Goal: Transaction & Acquisition: Book appointment/travel/reservation

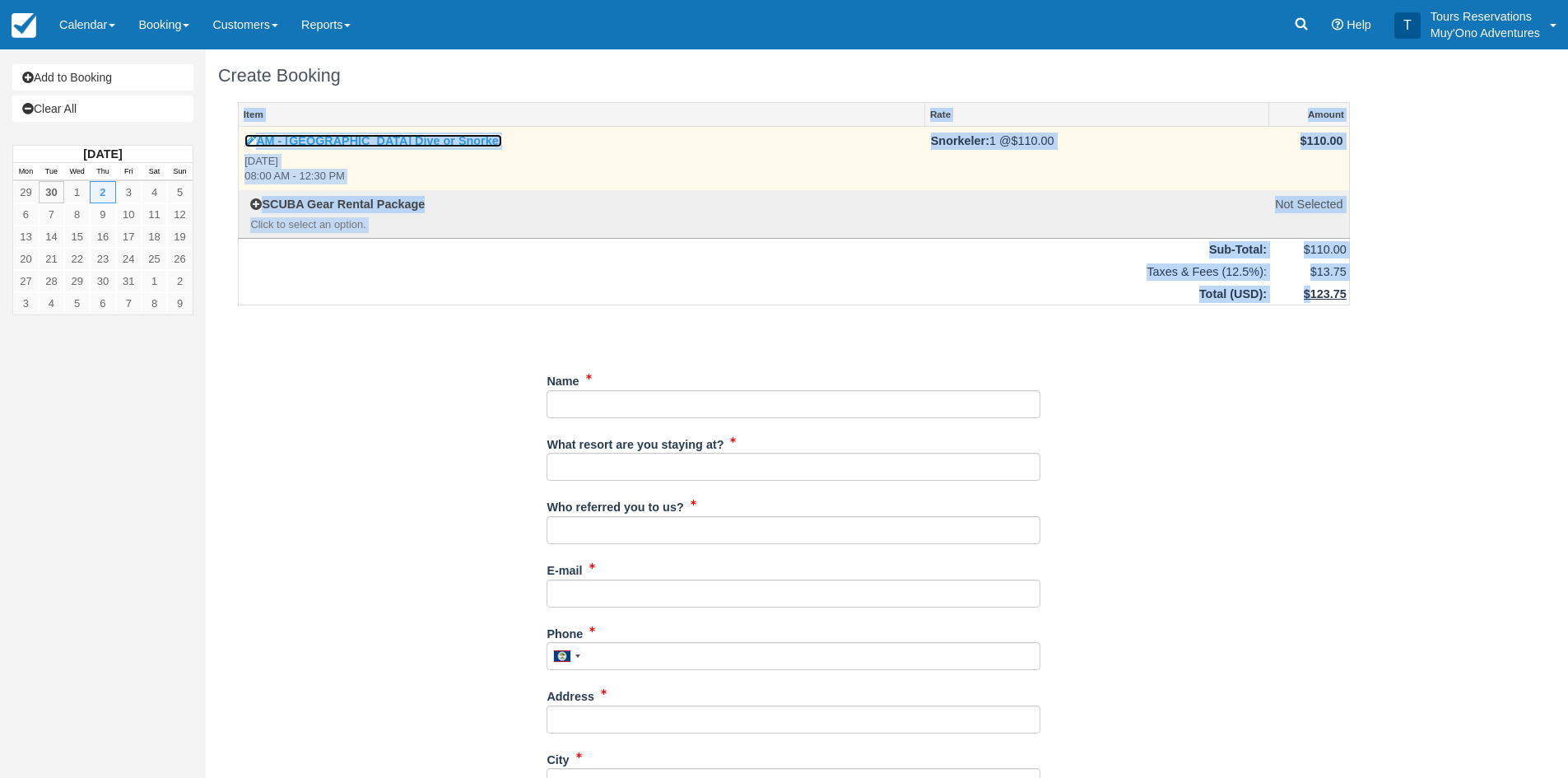
click at [305, 139] on link "AM - Belize Barrier Reef Dive or Snorkel" at bounding box center [374, 141] width 258 height 13
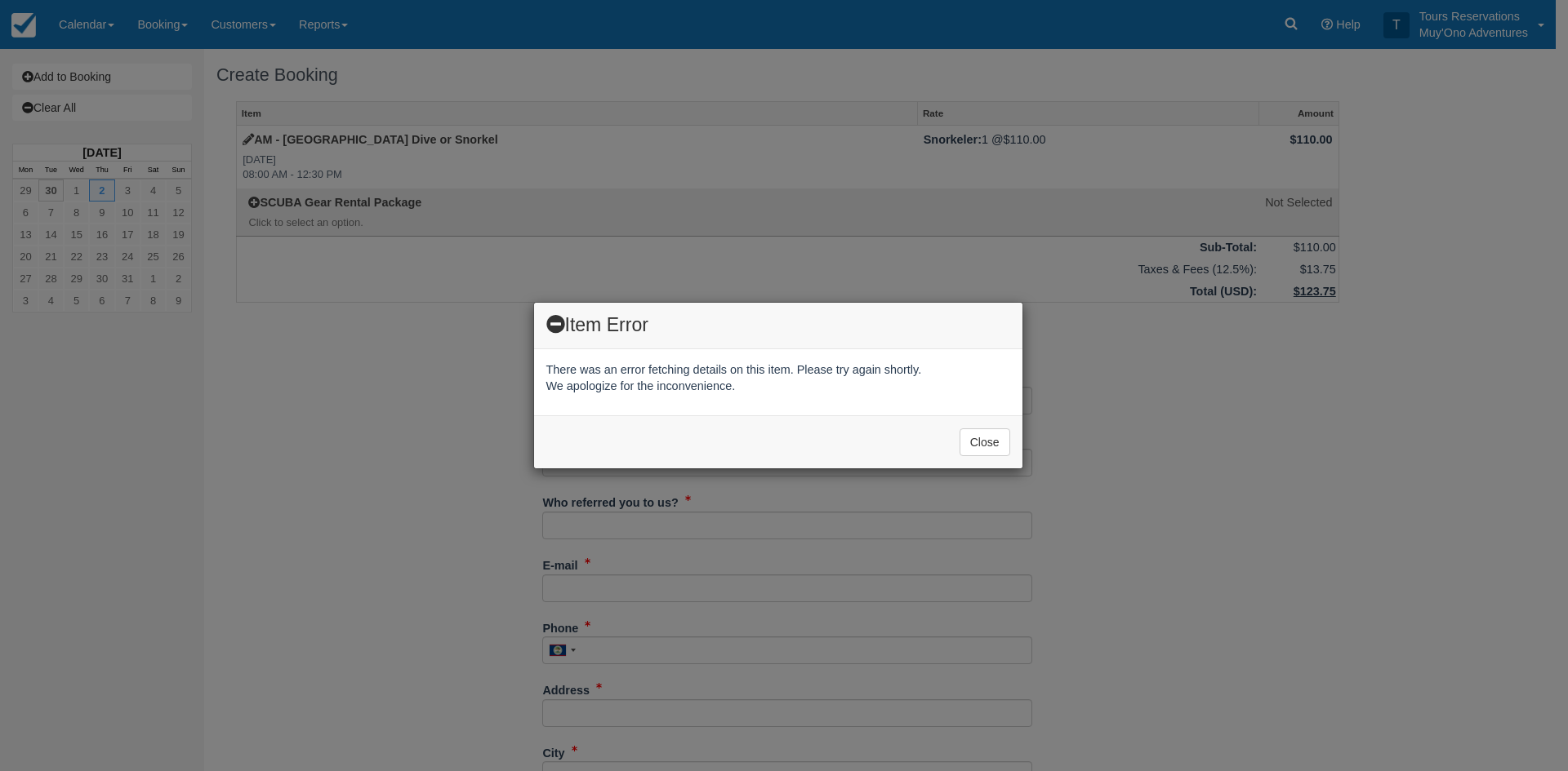
click at [163, 26] on div "Item Error There was an error fetching details on this item. Please try again s…" at bounding box center [784, 385] width 1568 height 771
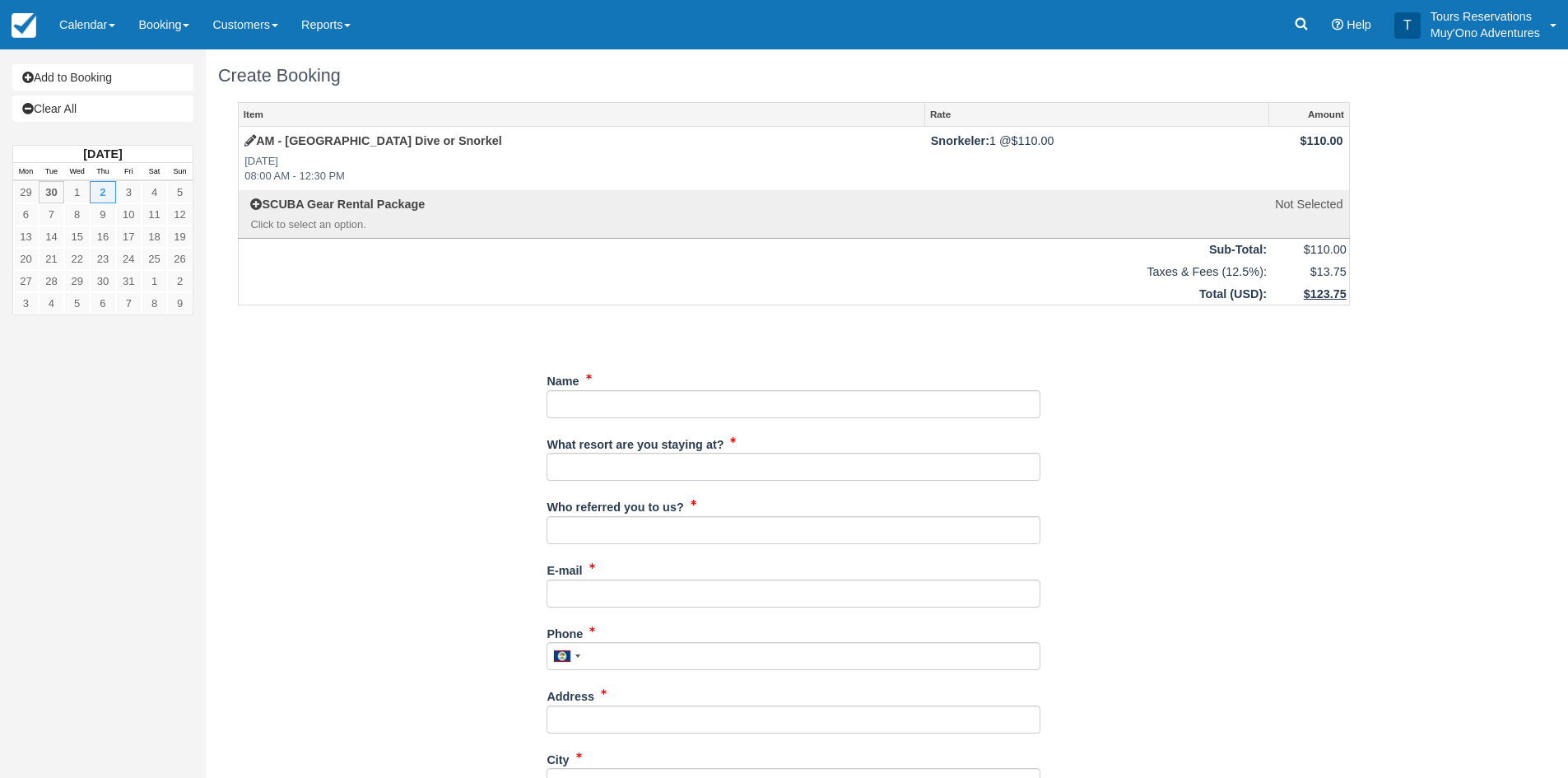
click at [160, 18] on link "Booking" at bounding box center [164, 25] width 75 height 50
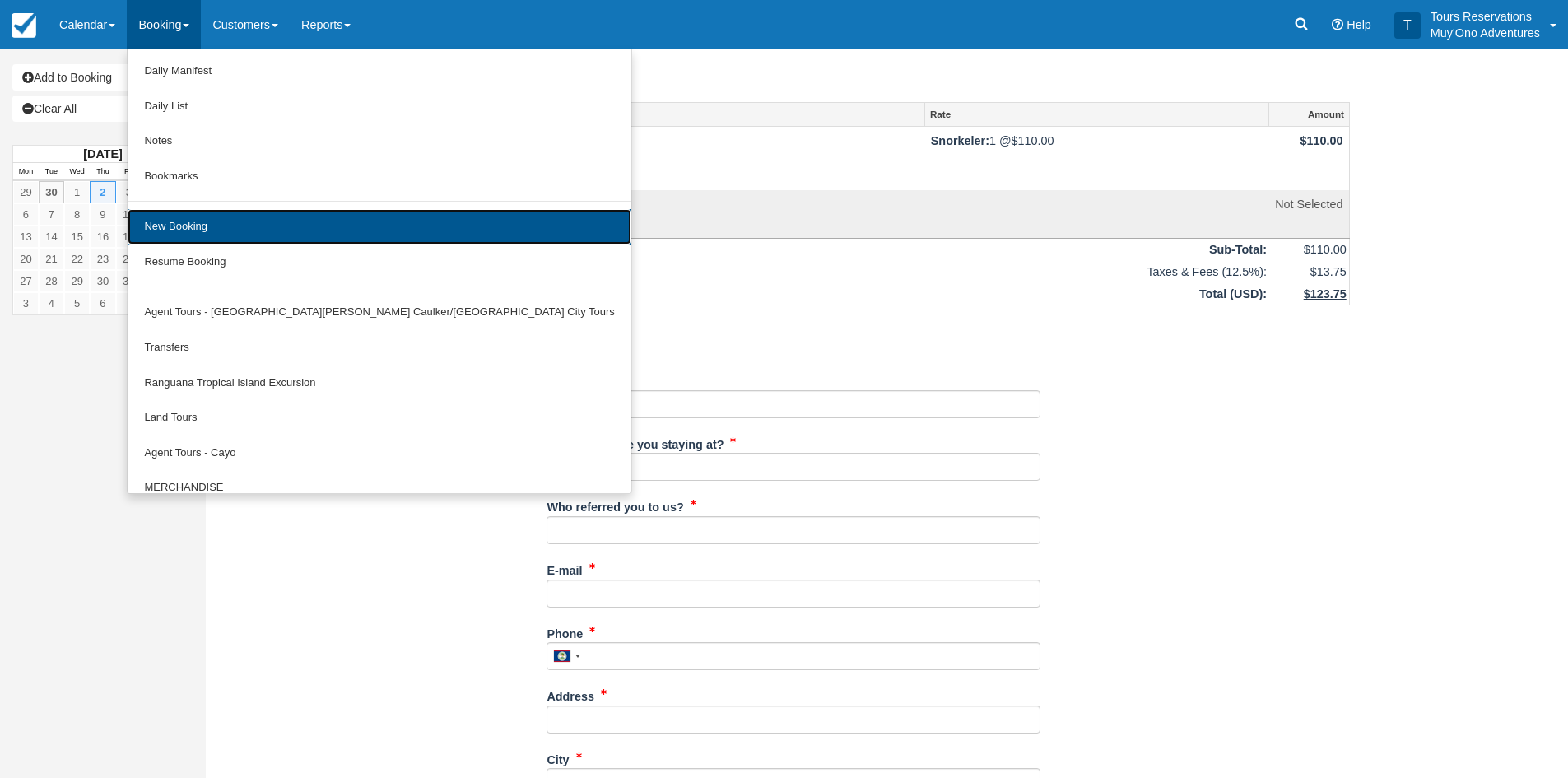
click at [199, 229] on link "New Booking" at bounding box center [379, 226] width 503 height 35
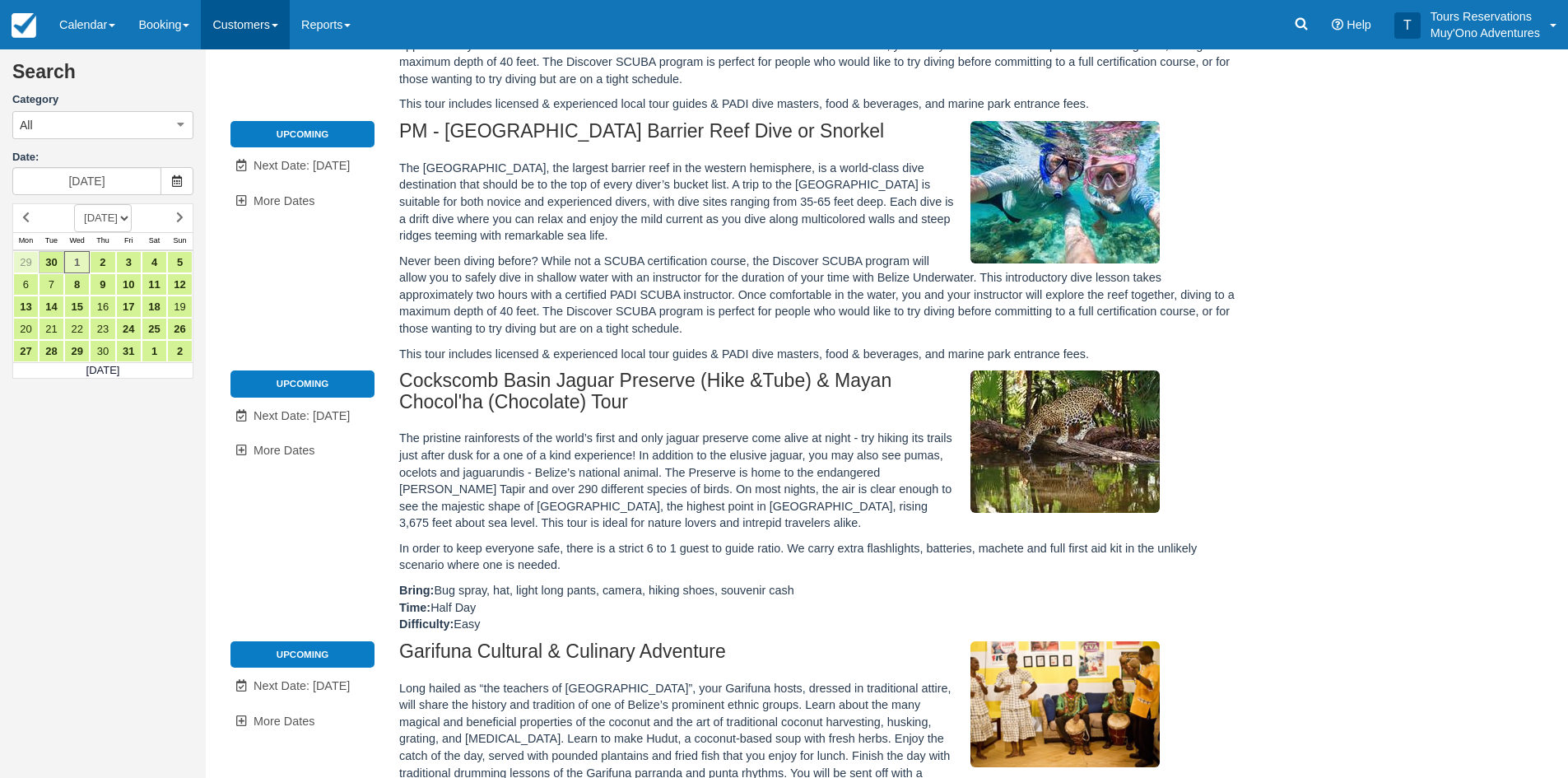
scroll to position [494, 0]
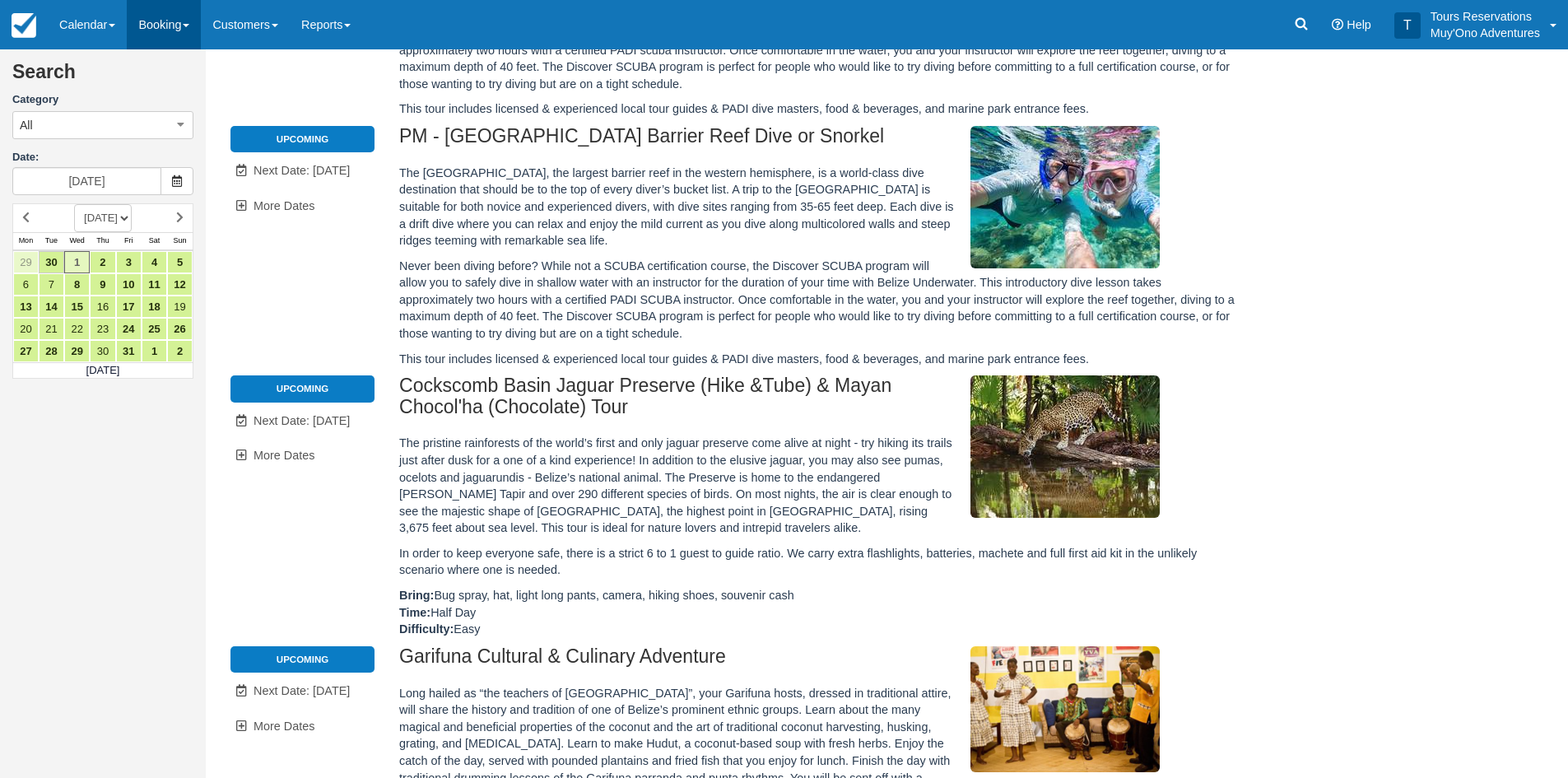
click at [179, 30] on link "Booking" at bounding box center [164, 25] width 75 height 50
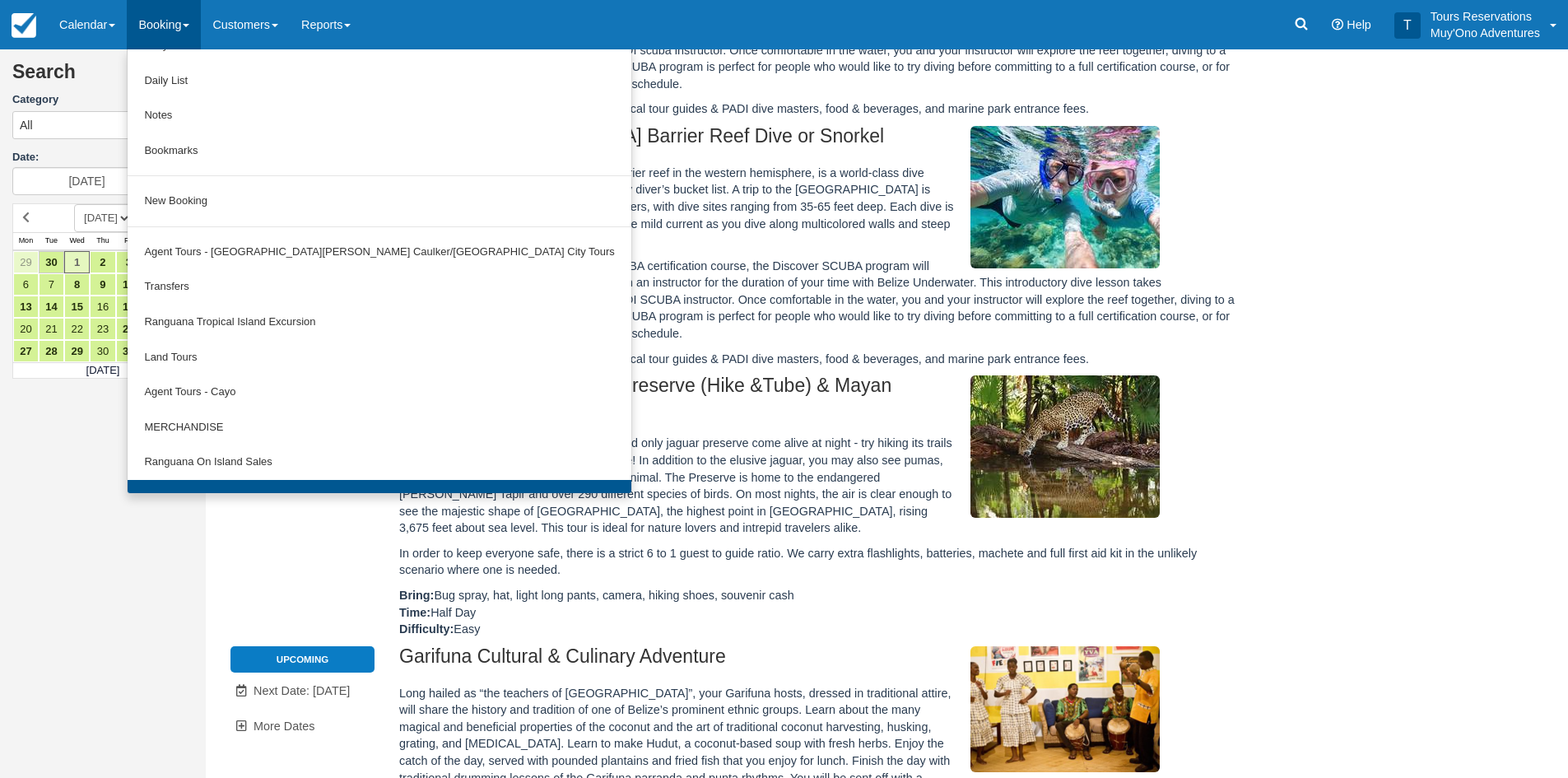
scroll to position [51, 0]
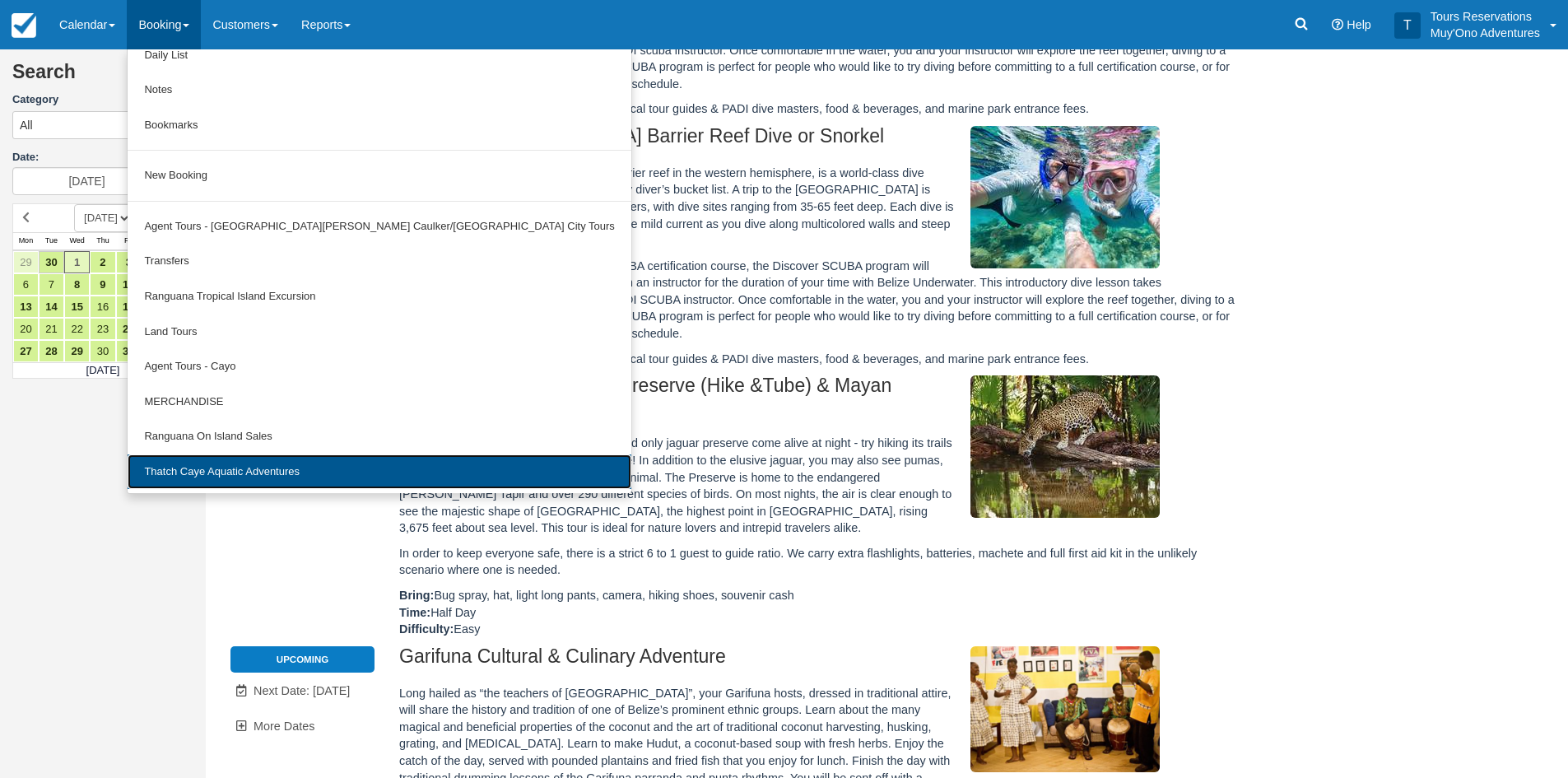
click at [227, 460] on link "Thatch Caye Aquatic Adventures" at bounding box center [379, 472] width 503 height 35
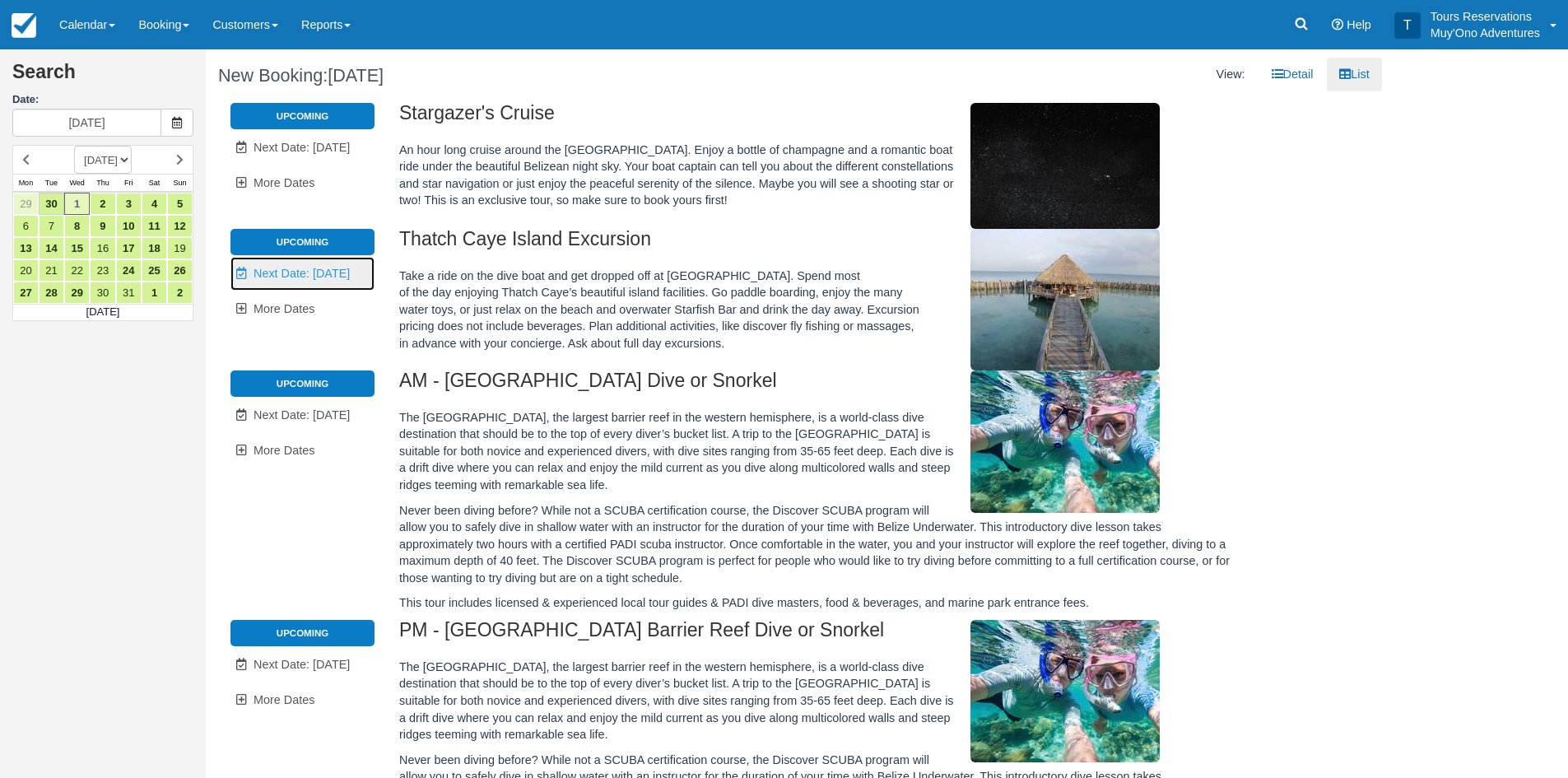
click at [285, 272] on span "Next Date: [DATE]" at bounding box center [302, 273] width 97 height 13
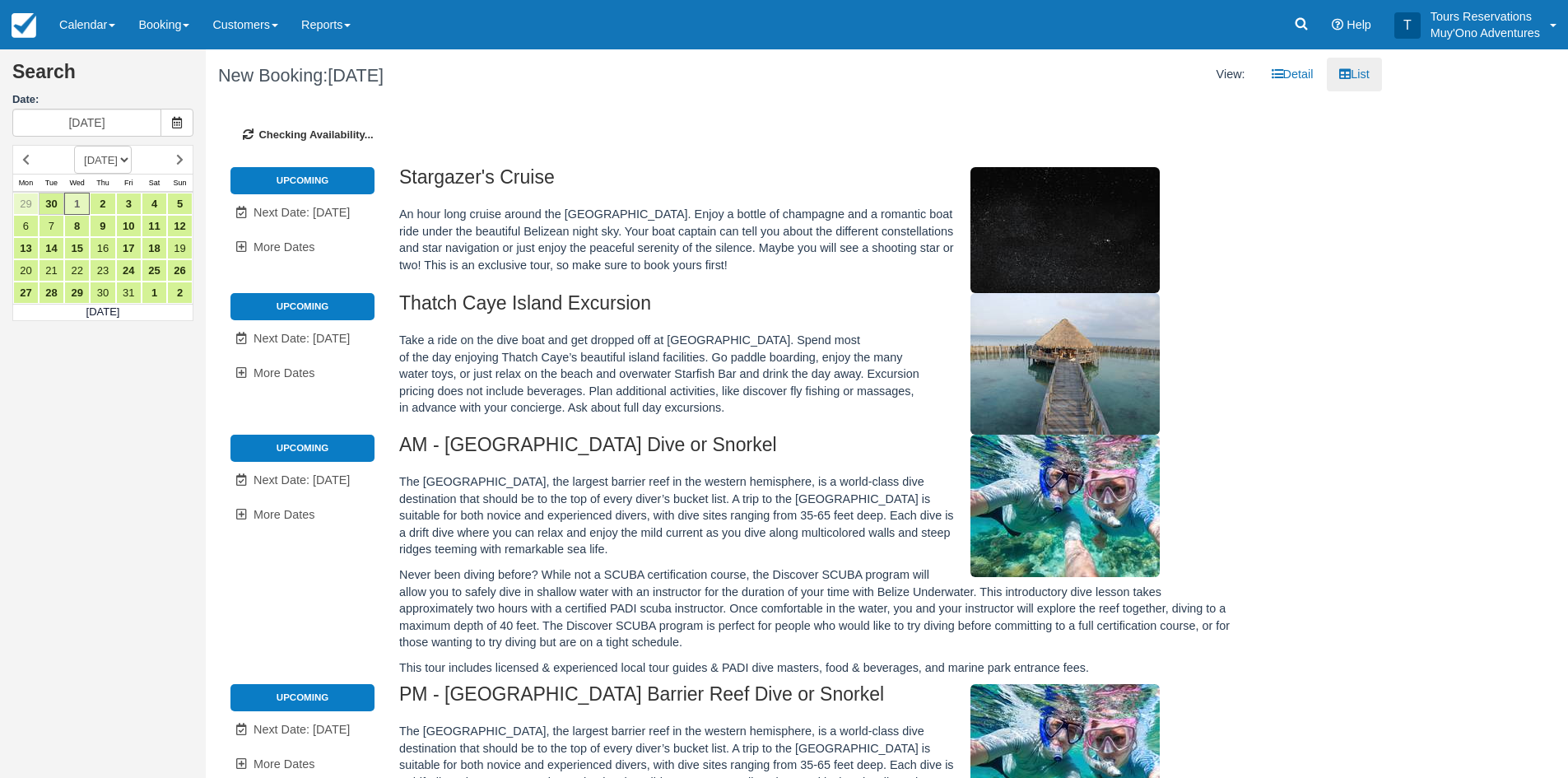
type input "10/02/25"
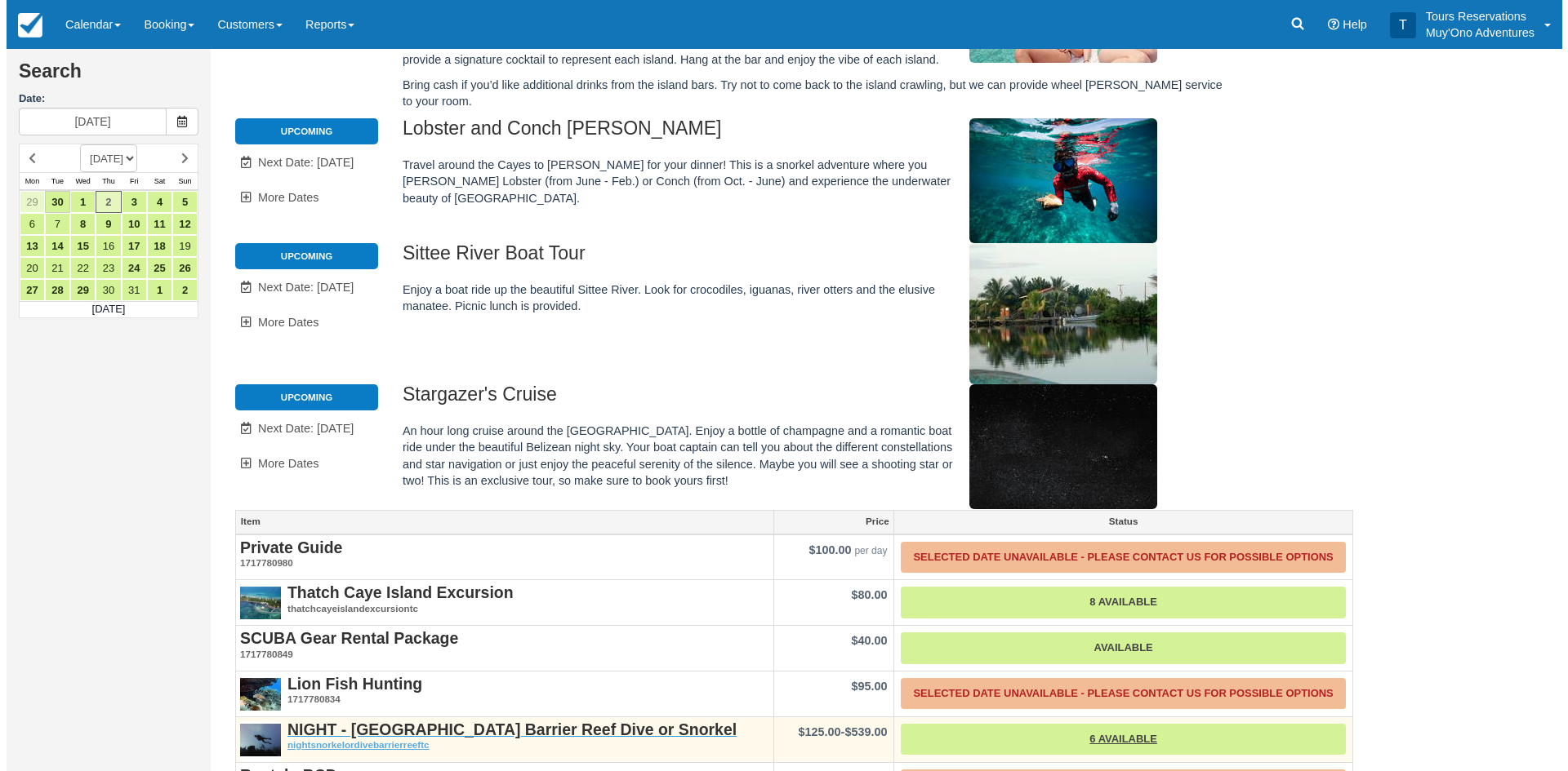
scroll to position [337, 0]
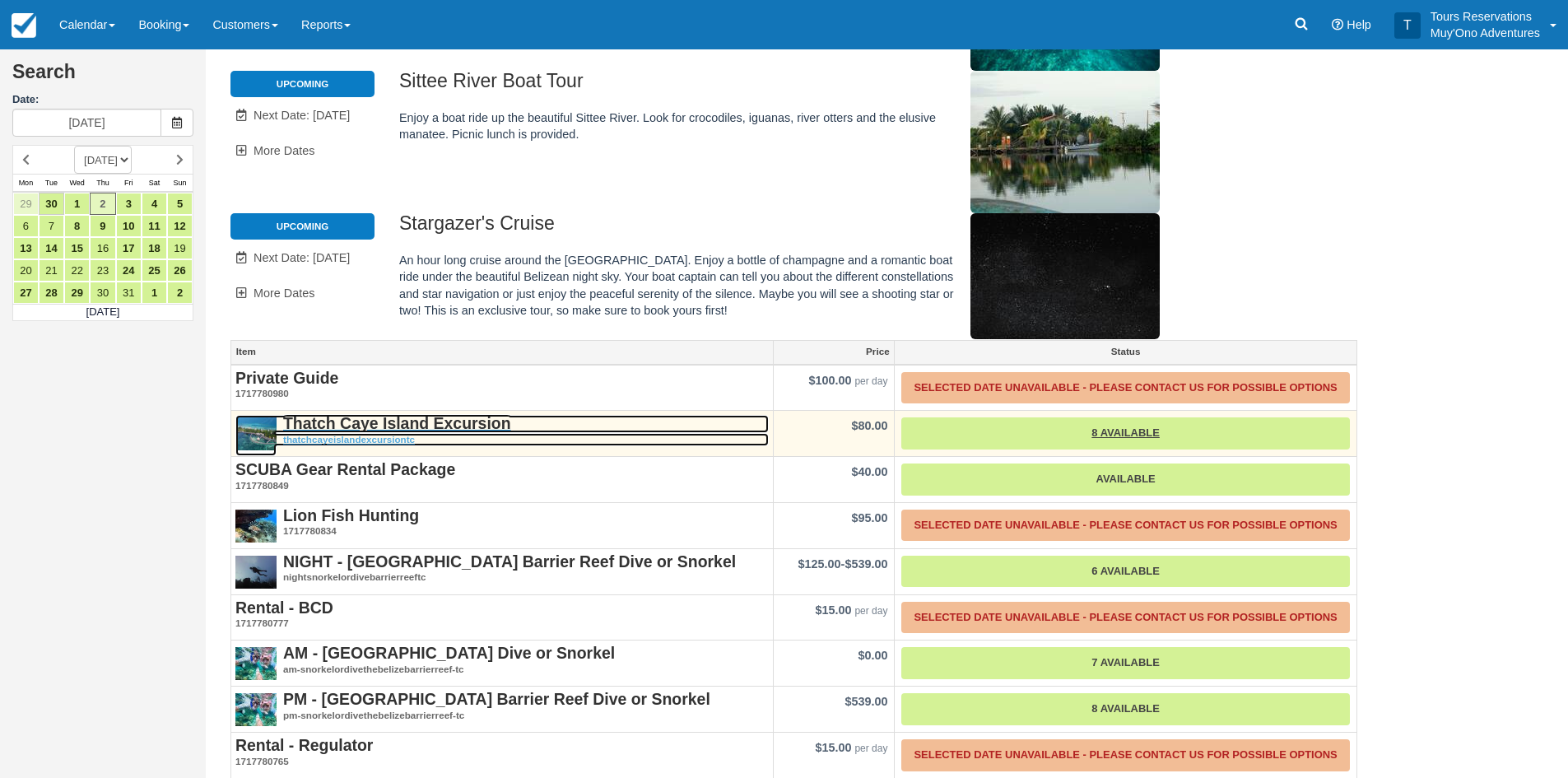
click at [432, 414] on strong "Thatch Caye Island Excursion" at bounding box center [398, 424] width 228 height 18
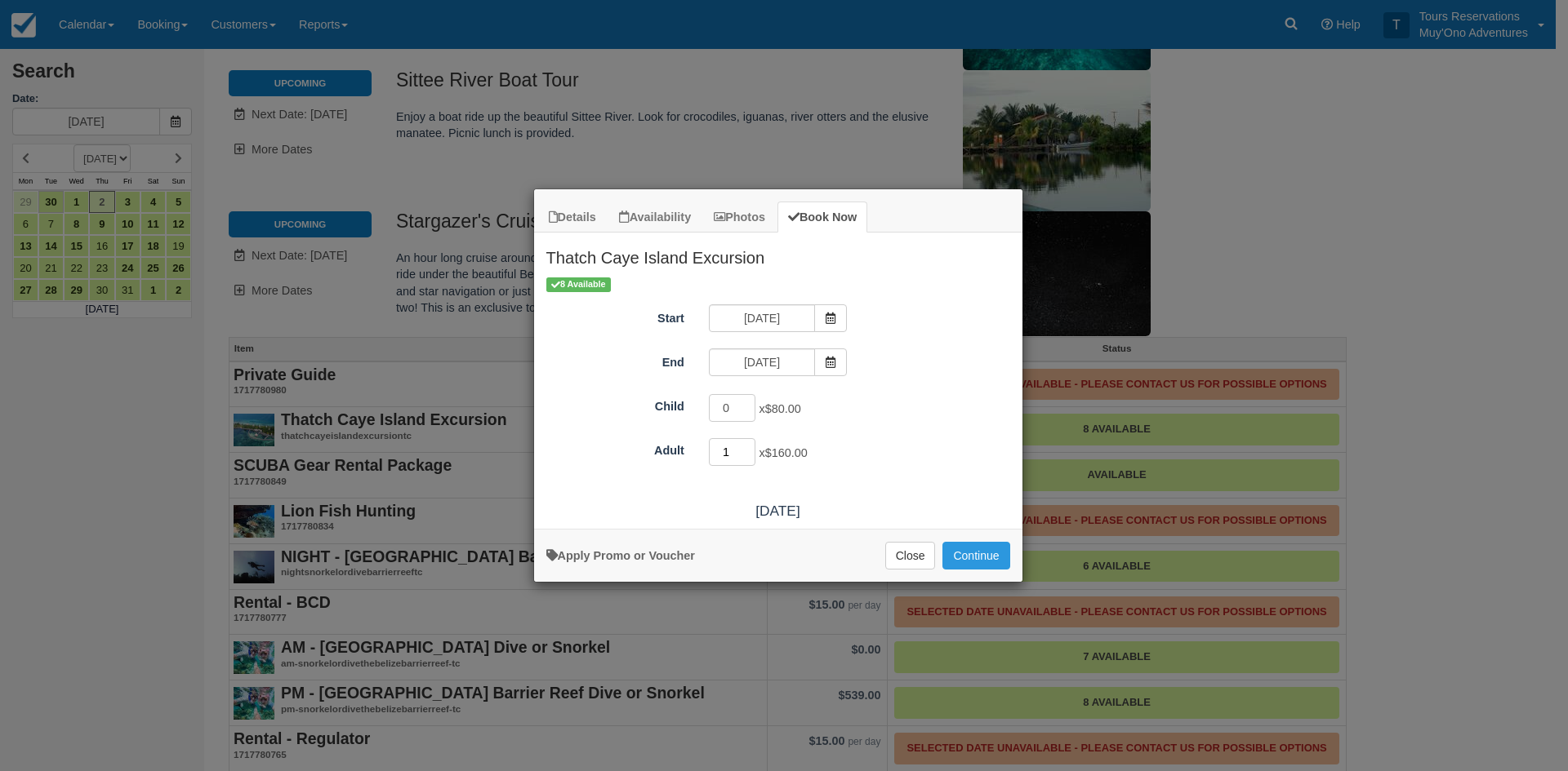
type input "1"
click at [750, 446] on input "1" at bounding box center [732, 452] width 47 height 27
click at [966, 561] on button "Continue" at bounding box center [975, 556] width 67 height 27
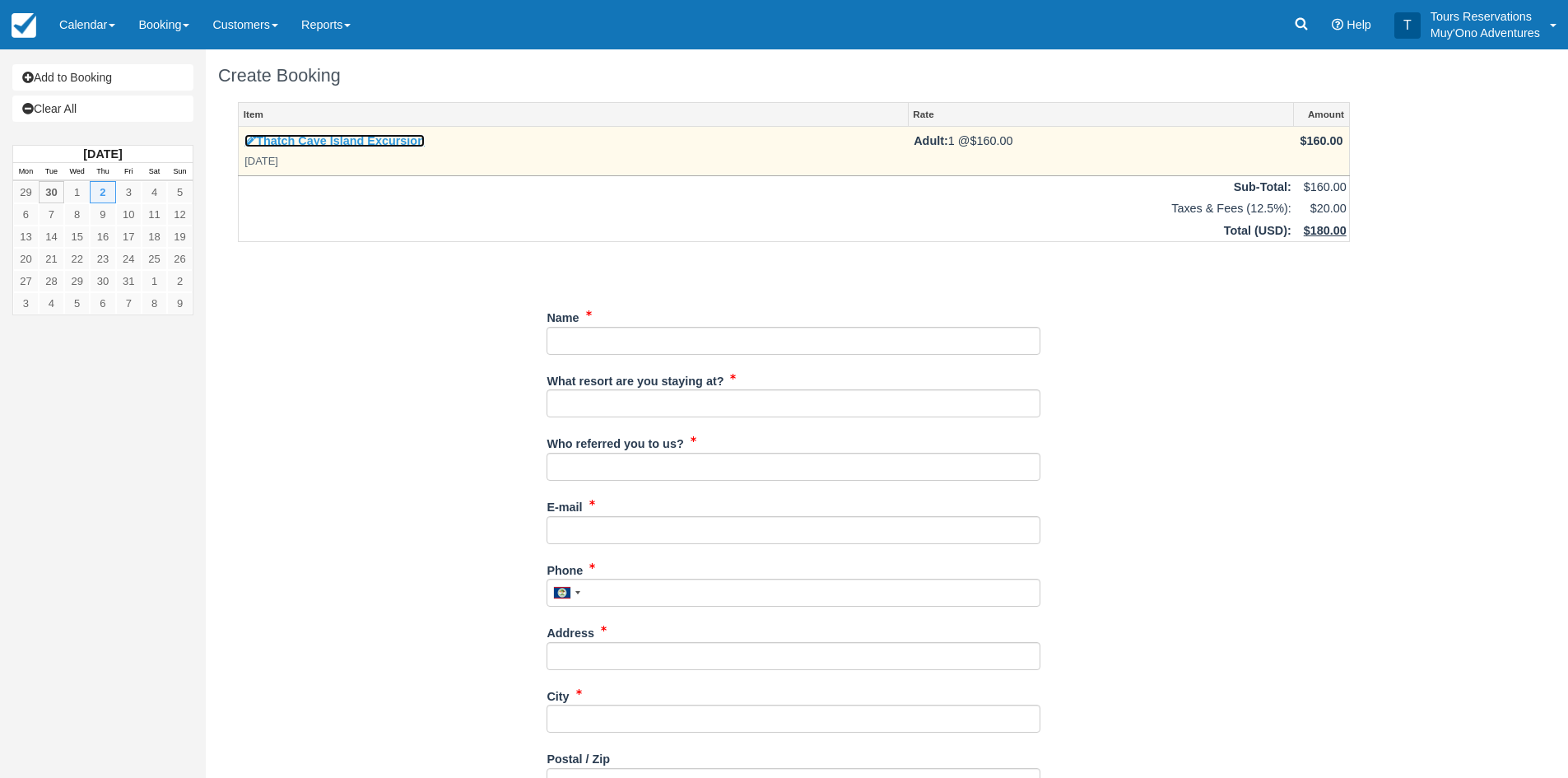
click at [324, 138] on link "Thatch Caye Island Excursion" at bounding box center [335, 141] width 180 height 13
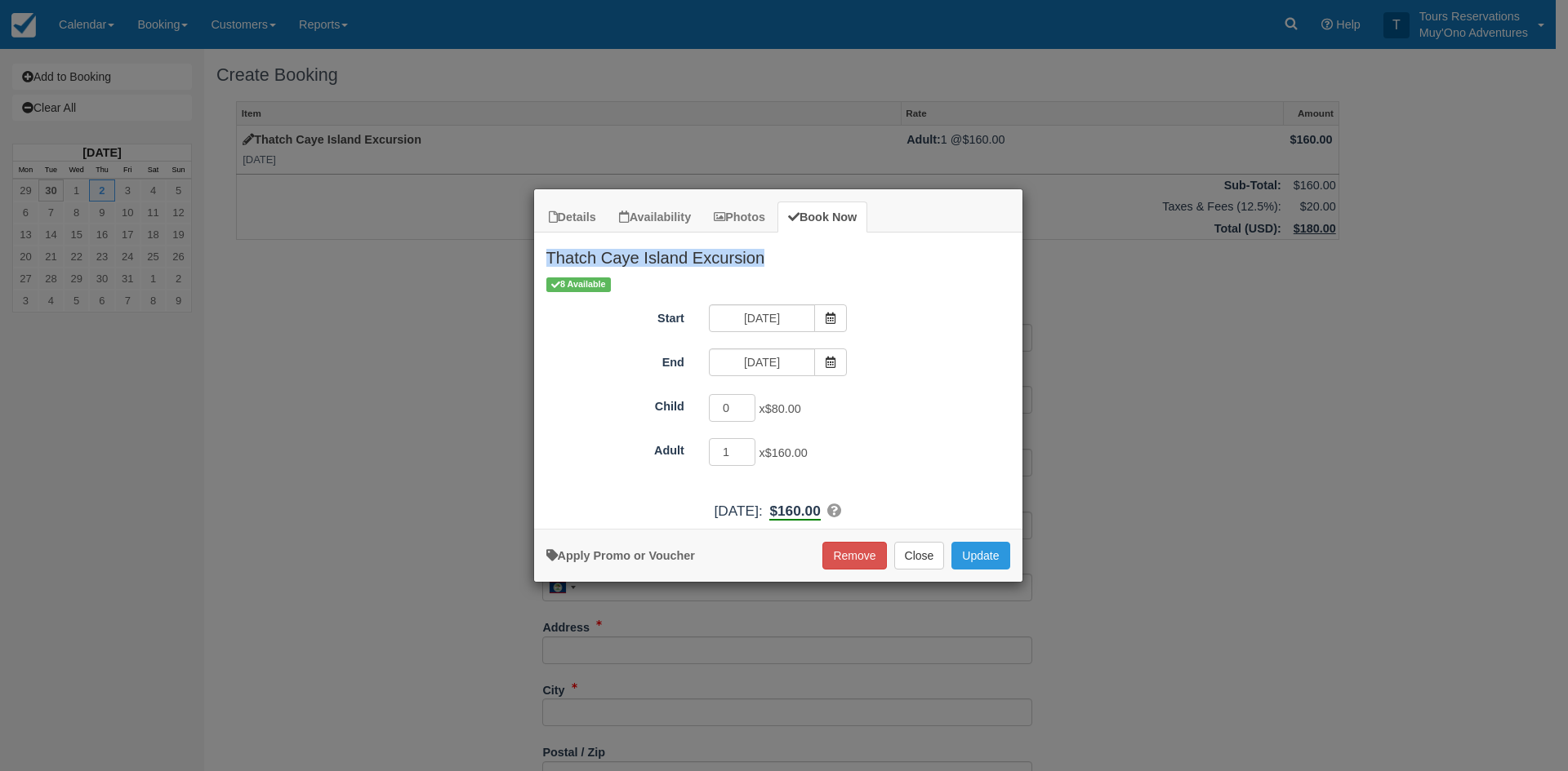
drag, startPoint x: 768, startPoint y: 257, endPoint x: 549, endPoint y: 257, distance: 219.0
click at [549, 257] on h2 "Thatch Caye Island Excursion" at bounding box center [778, 254] width 488 height 43
copy h2 "Thatch Caye Island Excursion"
click at [863, 558] on button "Remove" at bounding box center [854, 556] width 64 height 27
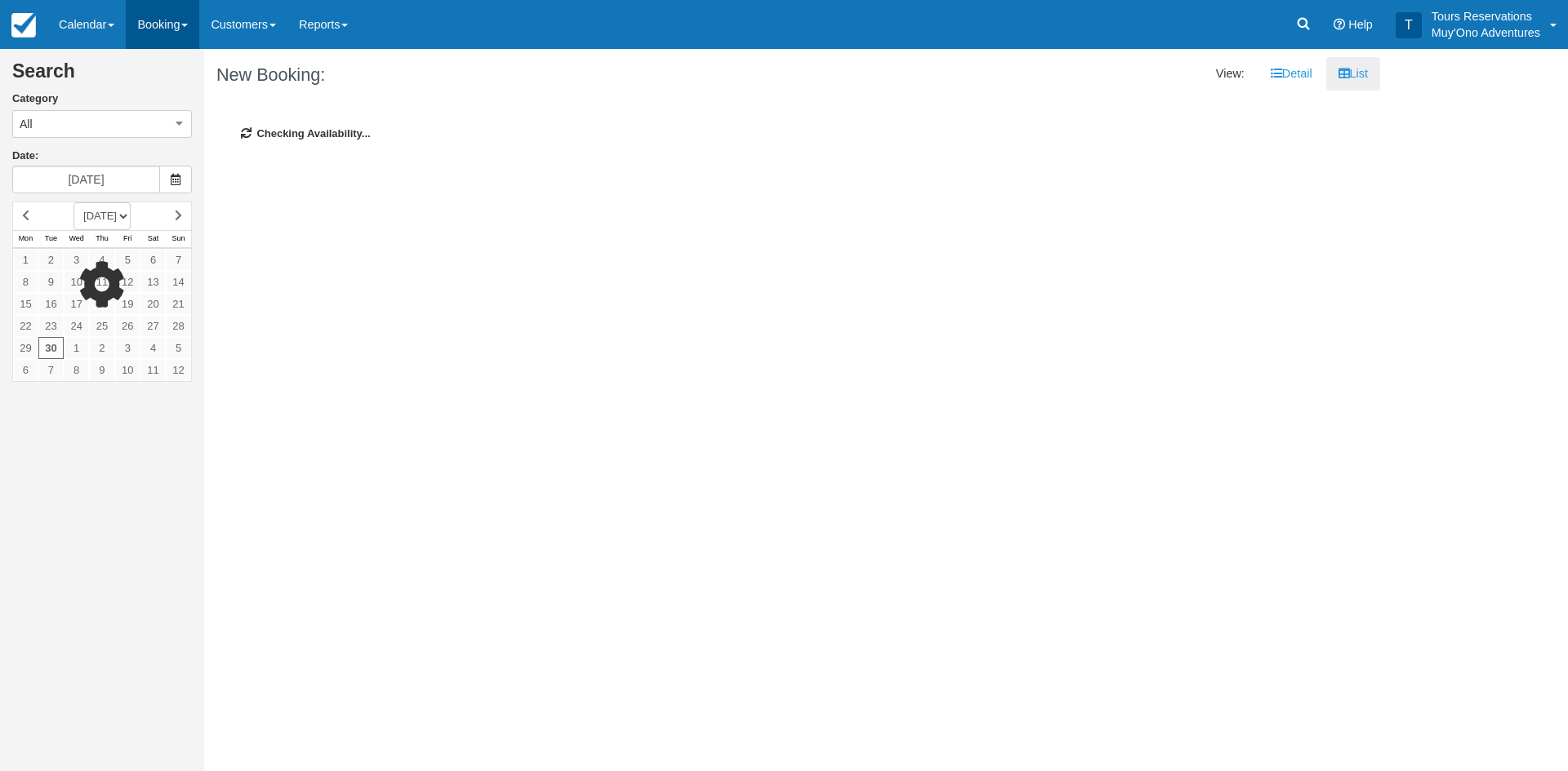
click at [165, 31] on link "Booking" at bounding box center [162, 25] width 74 height 49
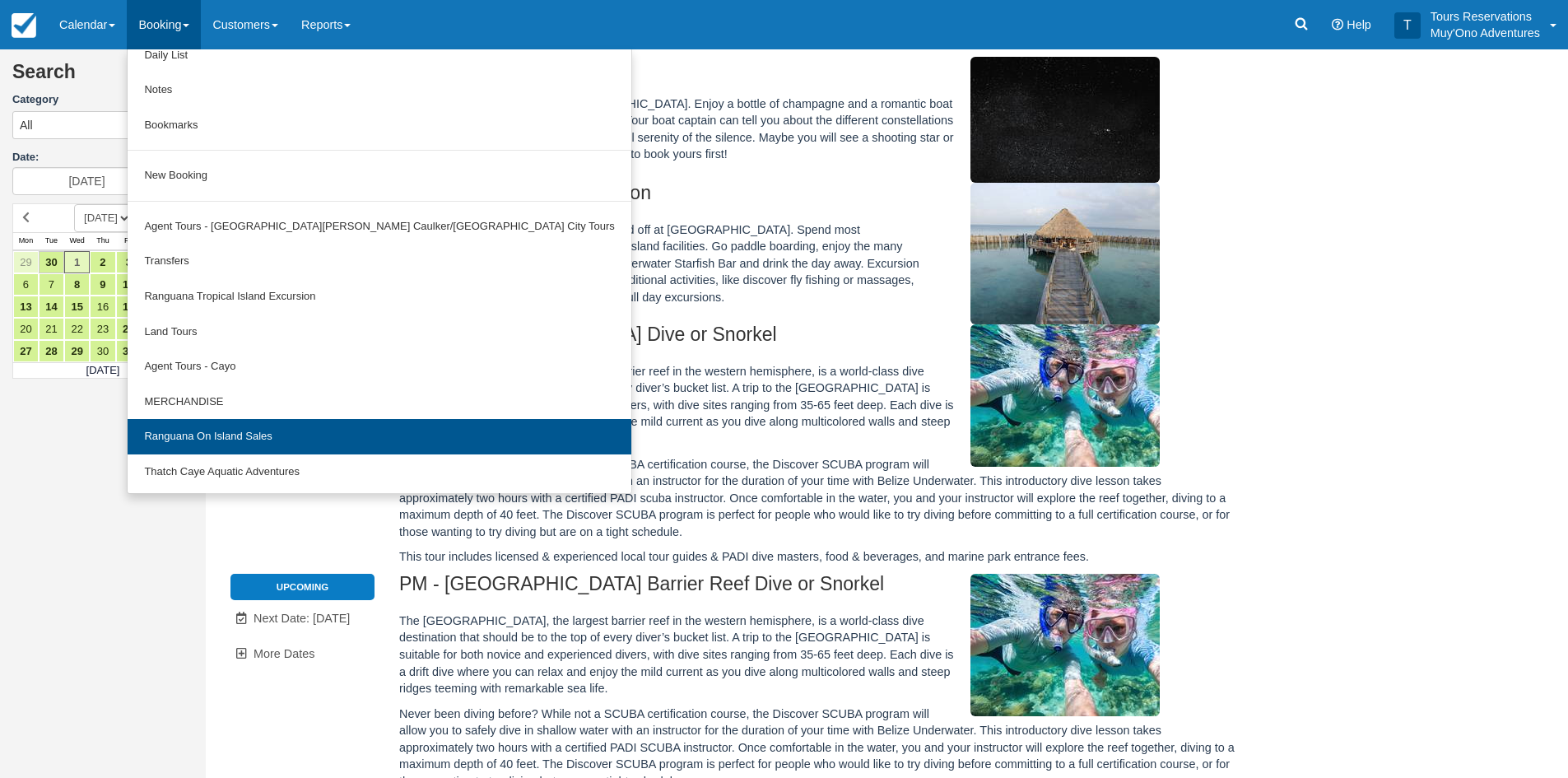
scroll to position [165, 0]
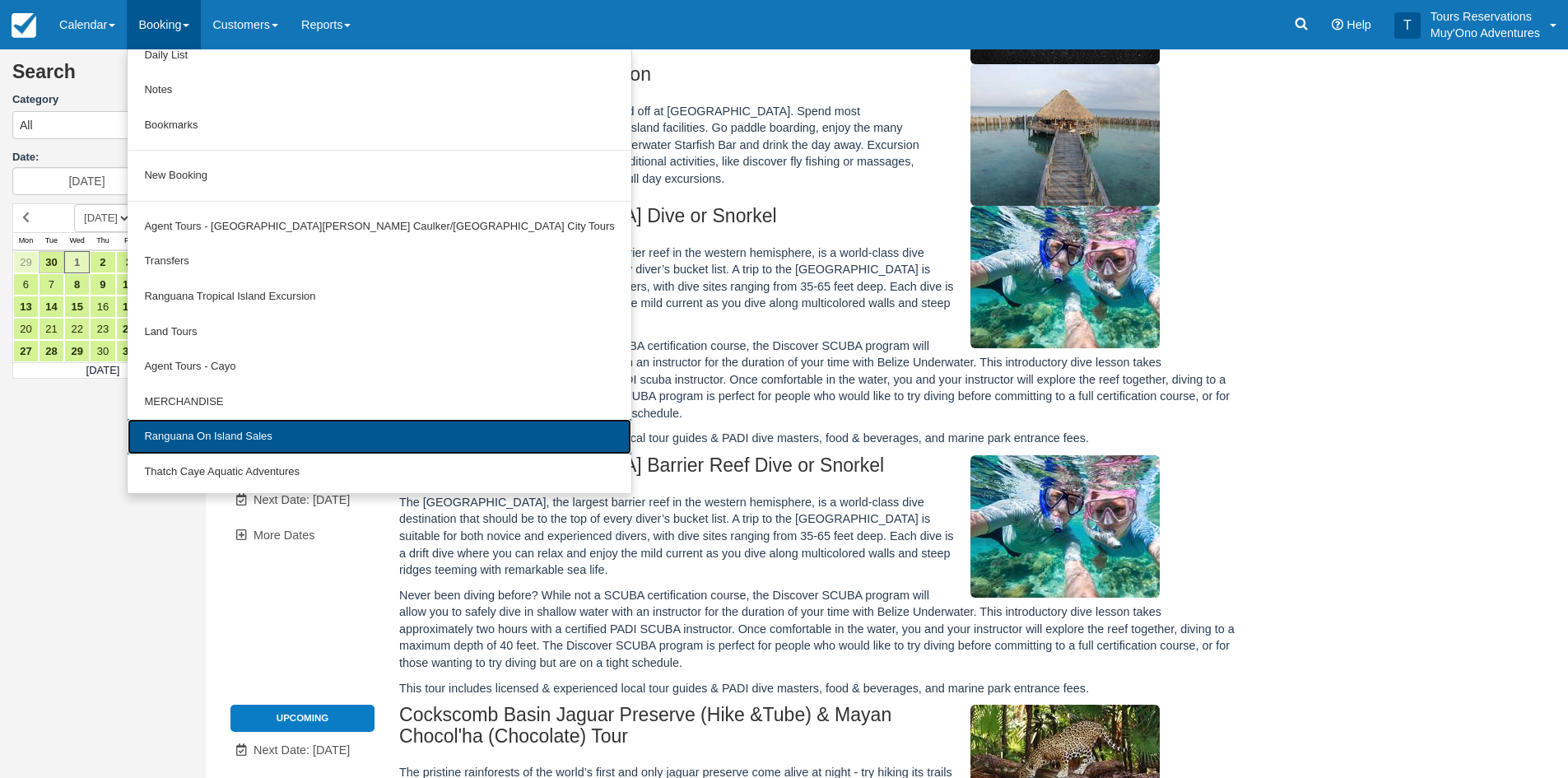
click at [205, 450] on link "Ranguana On Island Sales" at bounding box center [379, 436] width 503 height 35
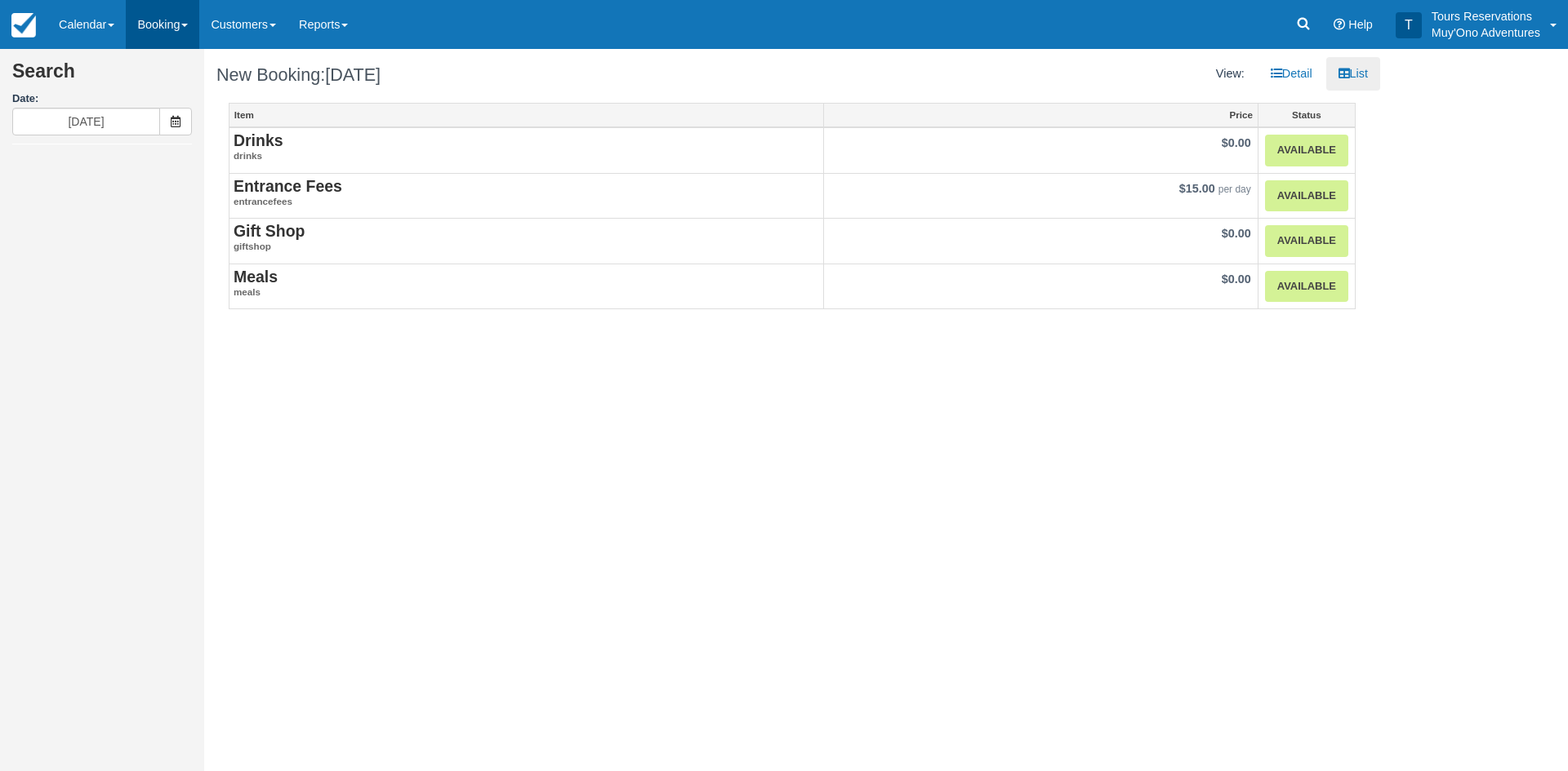
click at [159, 21] on link "Booking" at bounding box center [162, 25] width 74 height 49
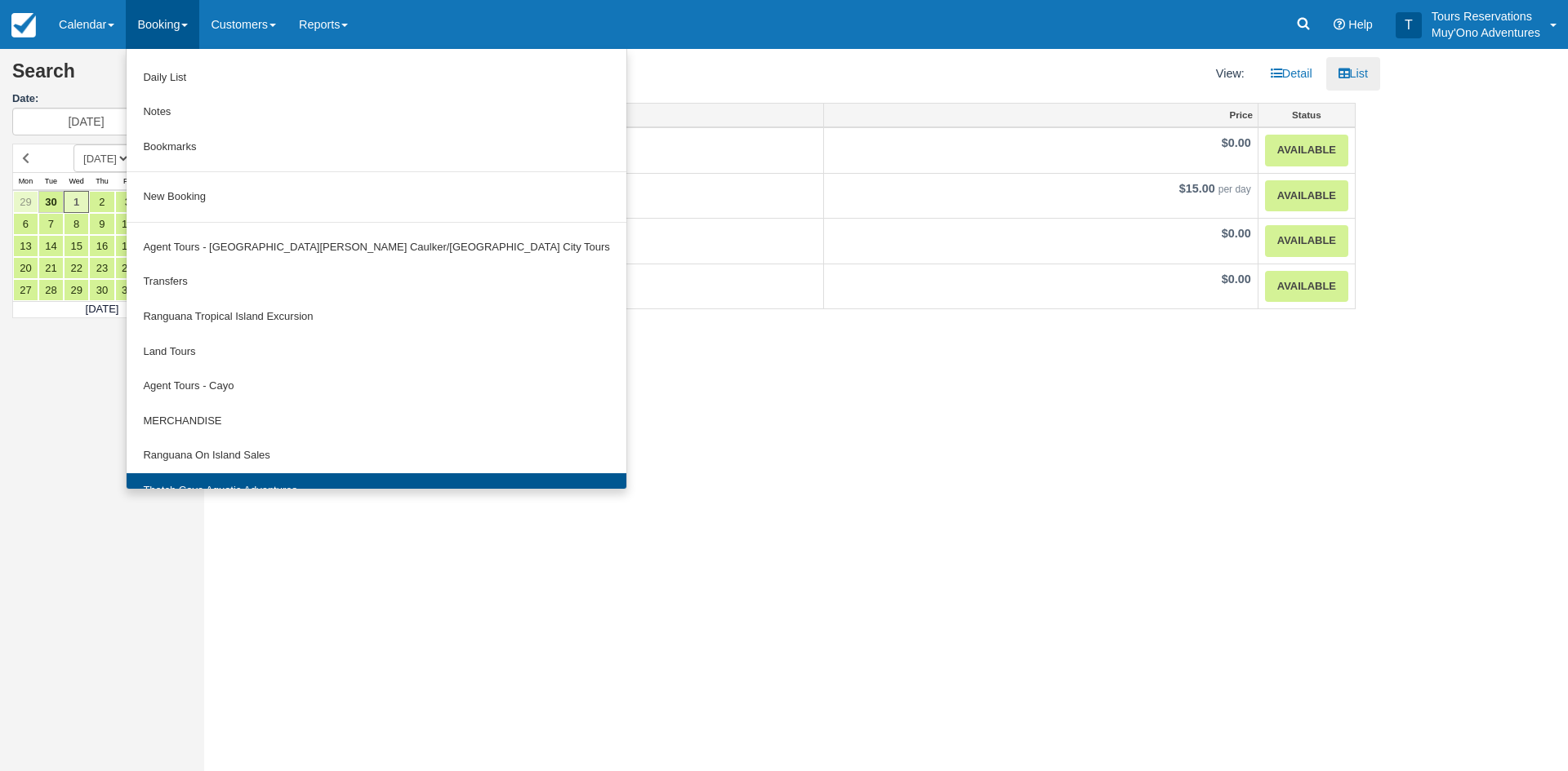
scroll to position [50, 0]
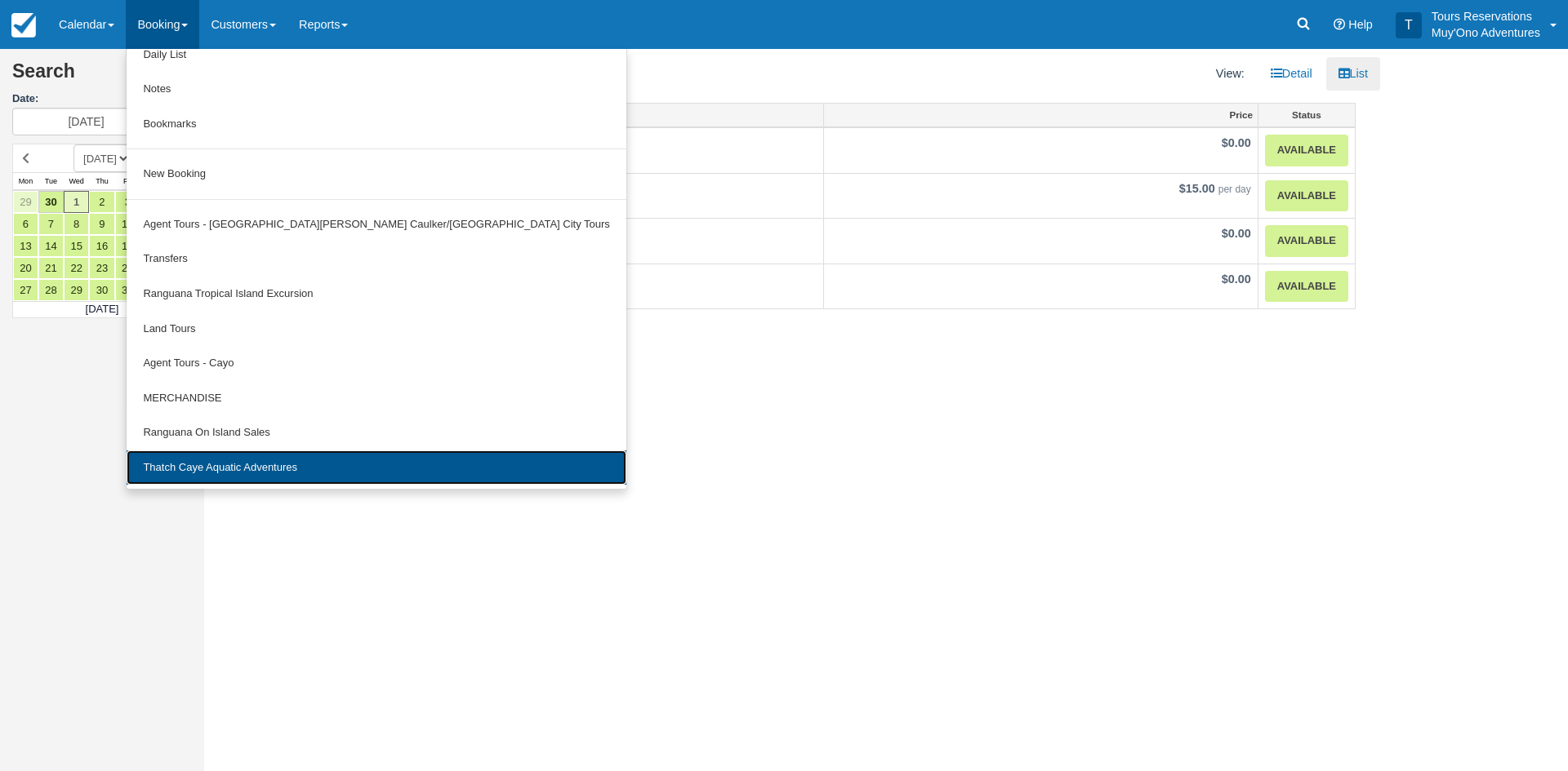
click at [195, 463] on link "Thatch Caye Aquatic Adventures" at bounding box center [376, 468] width 499 height 35
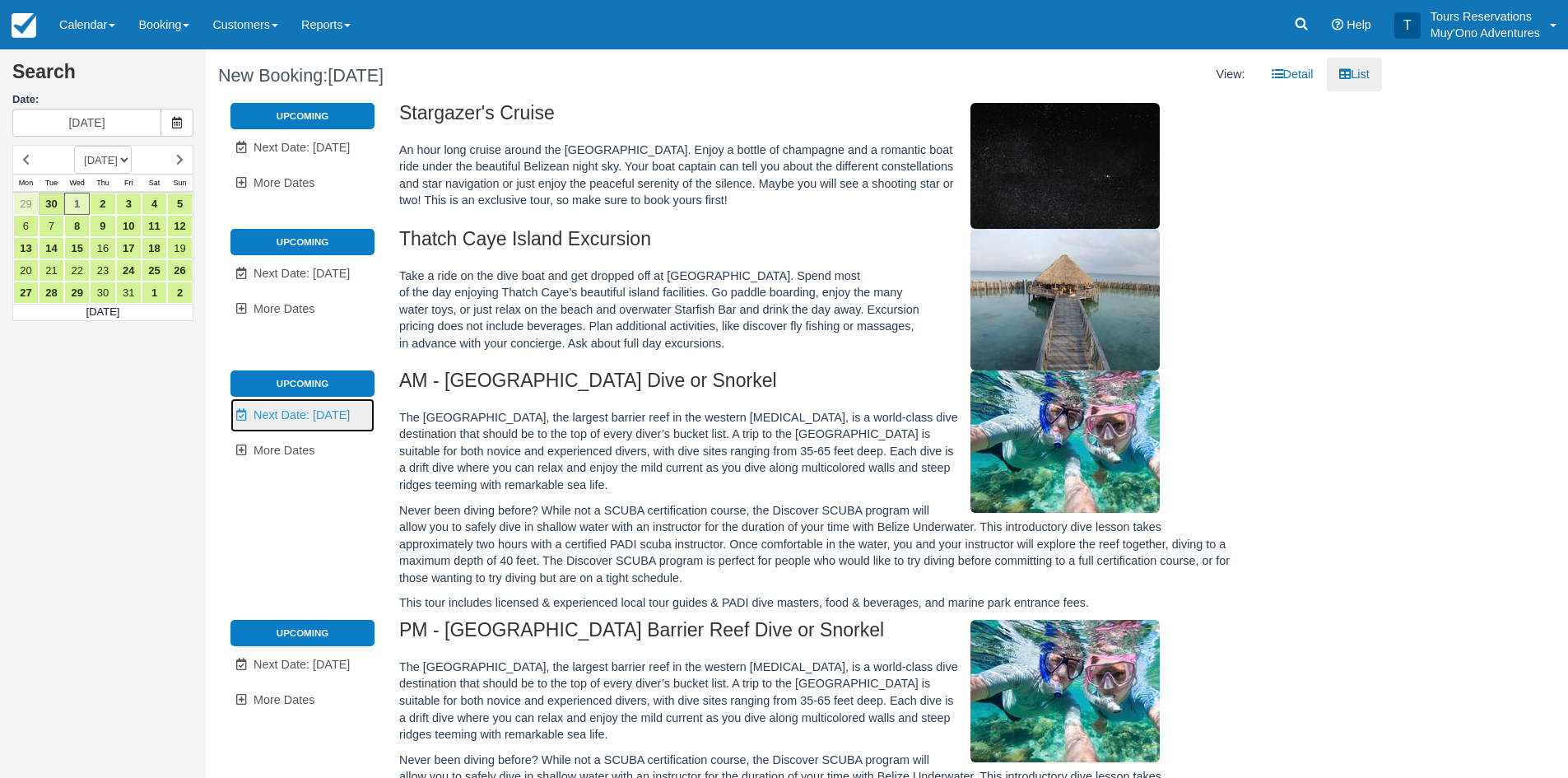
click at [317, 430] on link "Unavailable. Next Date: Oct 2" at bounding box center [302, 415] width 144 height 34
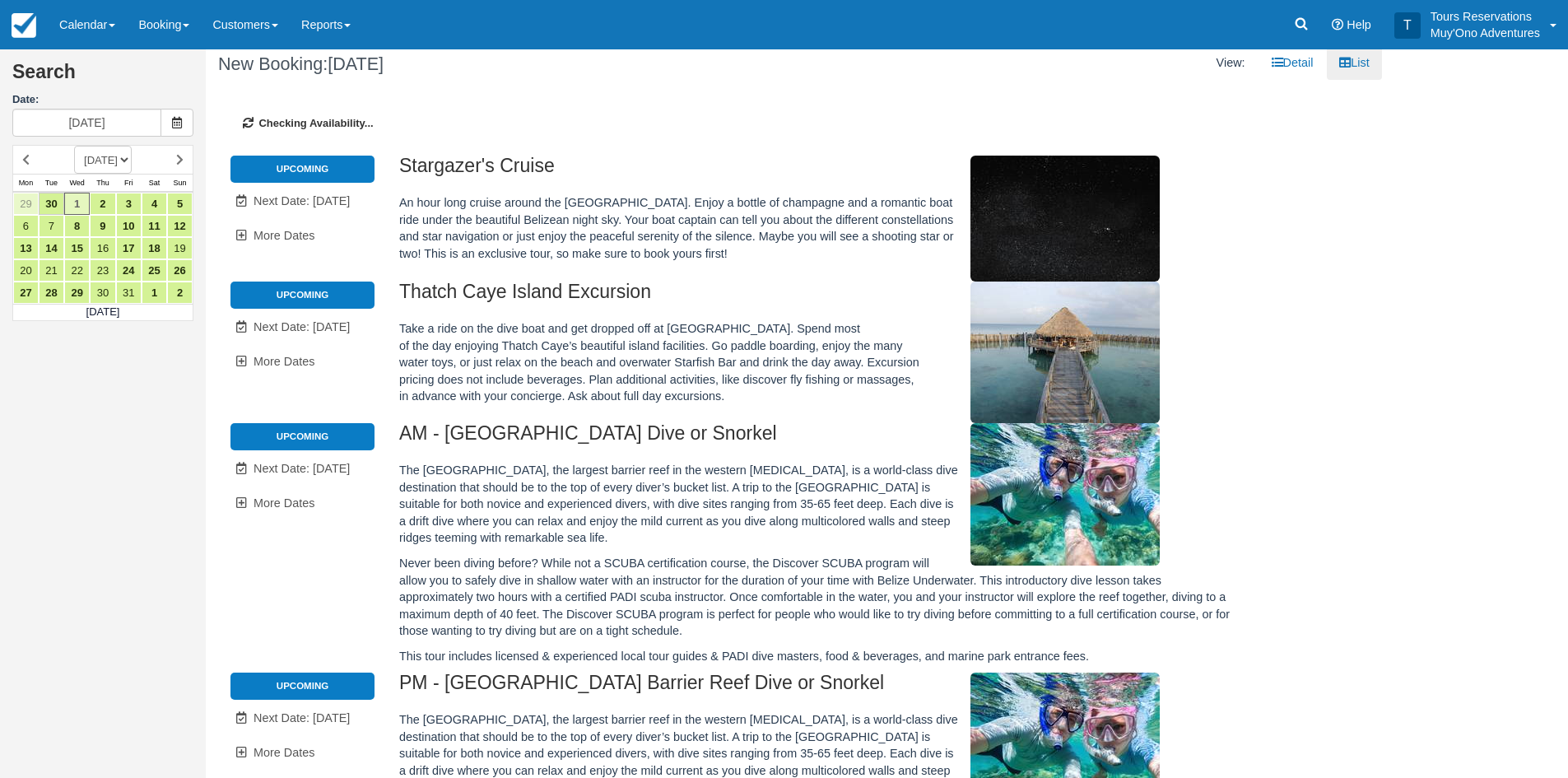
type input "[DATE]"
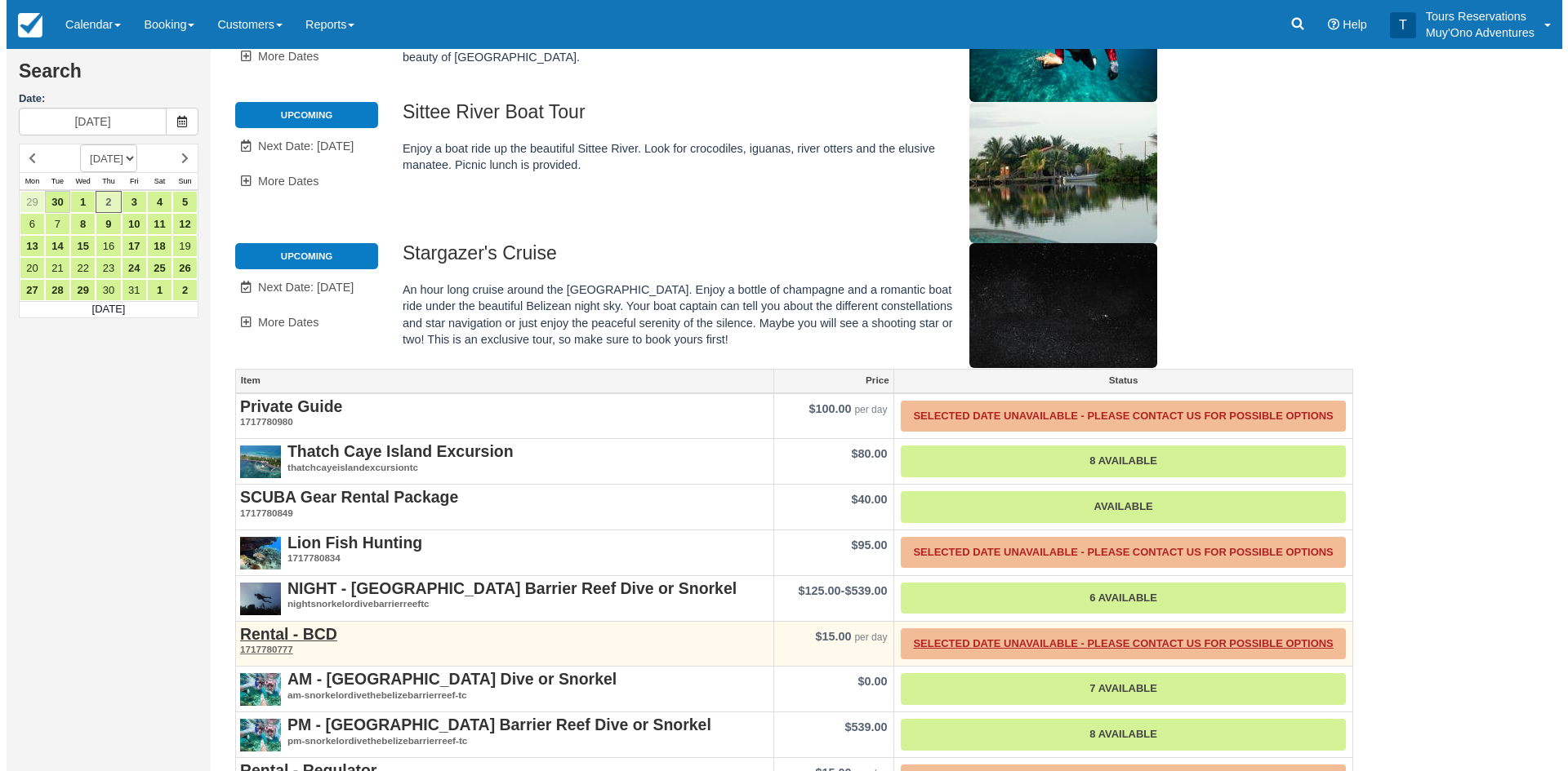
scroll to position [337, 0]
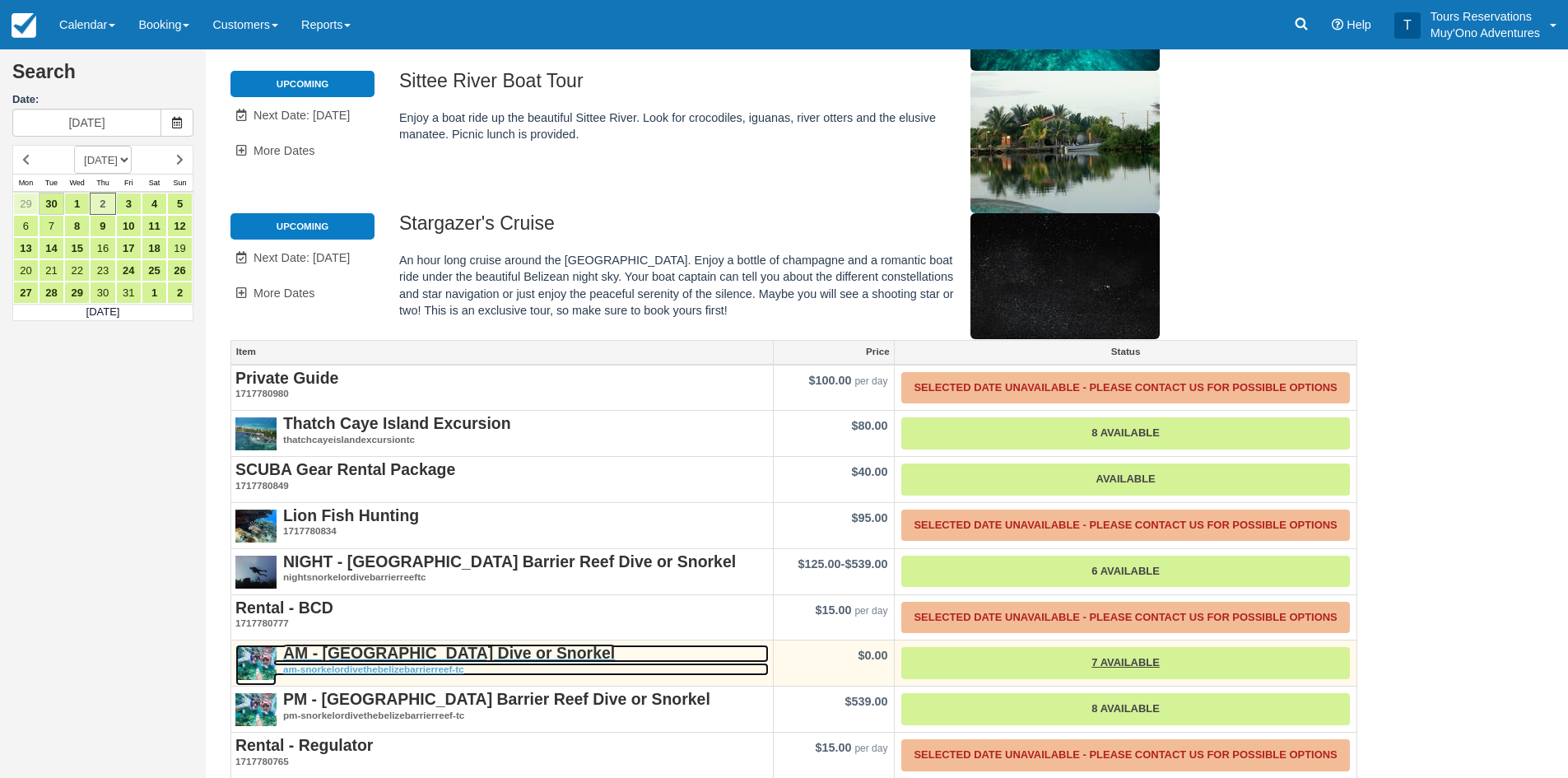
click at [386, 663] on em "am-snorkelordivethebelizebarrierreef-tc" at bounding box center [502, 669] width 534 height 14
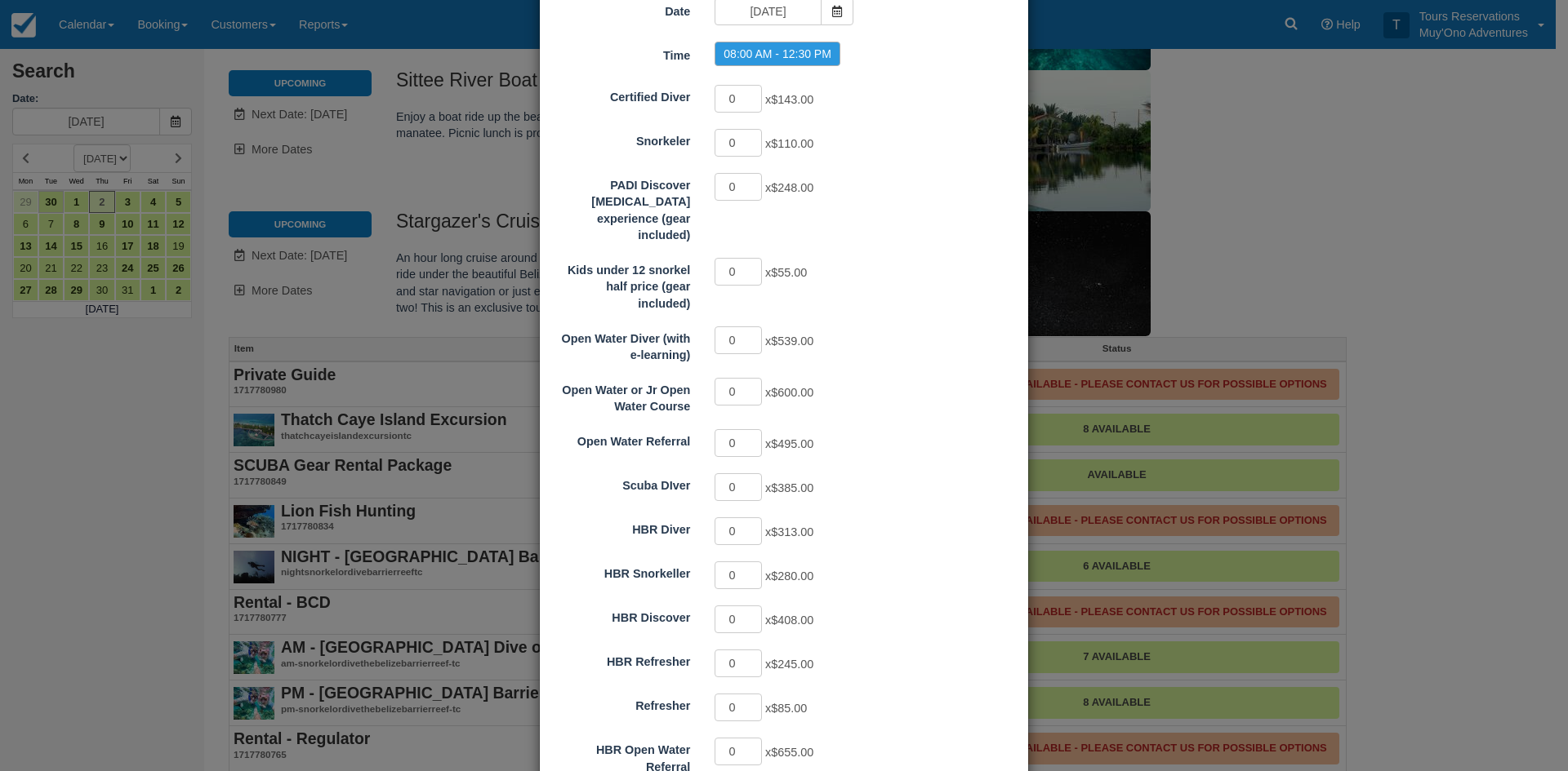
scroll to position [0, 0]
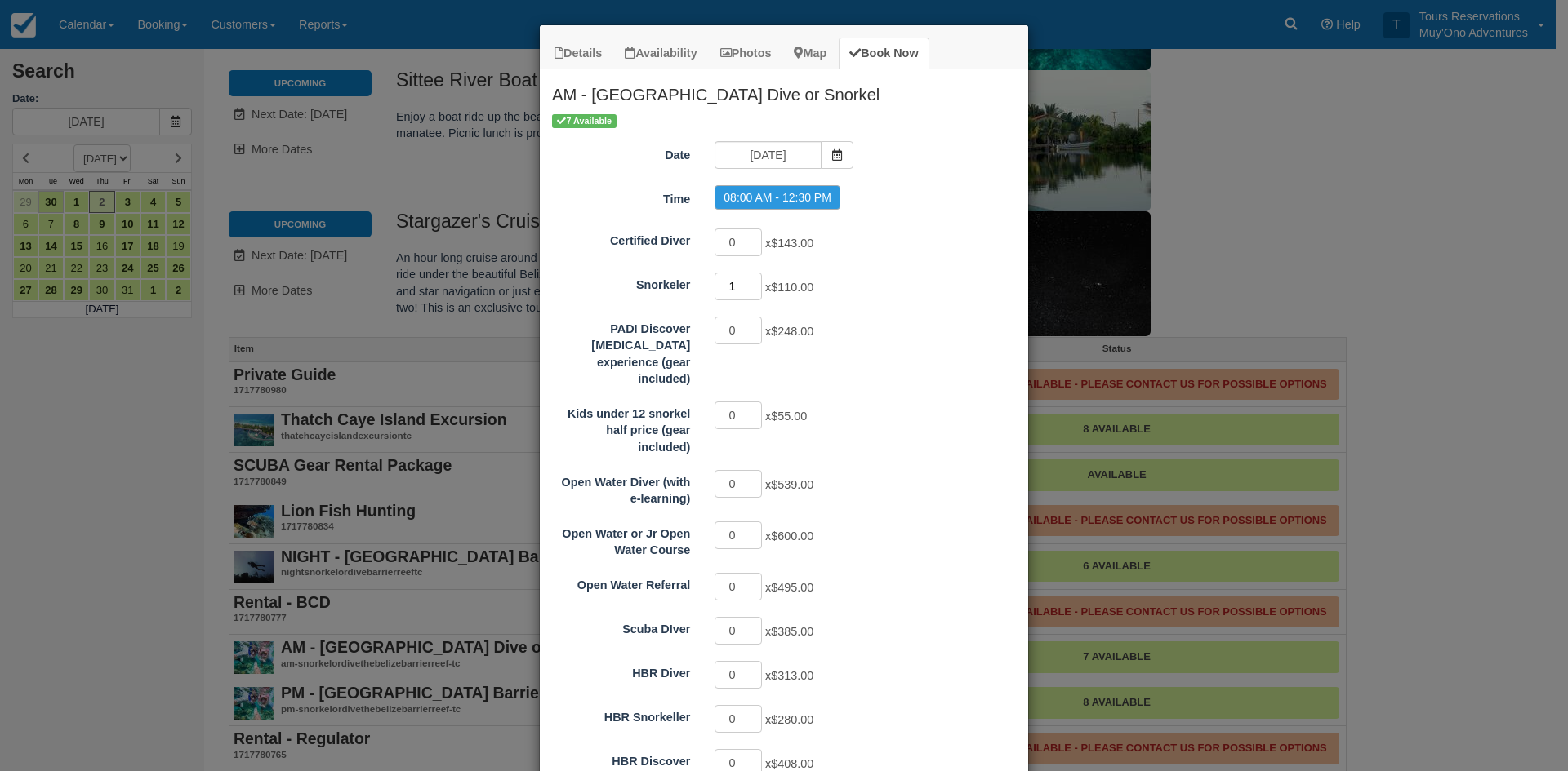
type input "1"
click at [747, 281] on input "1" at bounding box center [738, 287] width 47 height 27
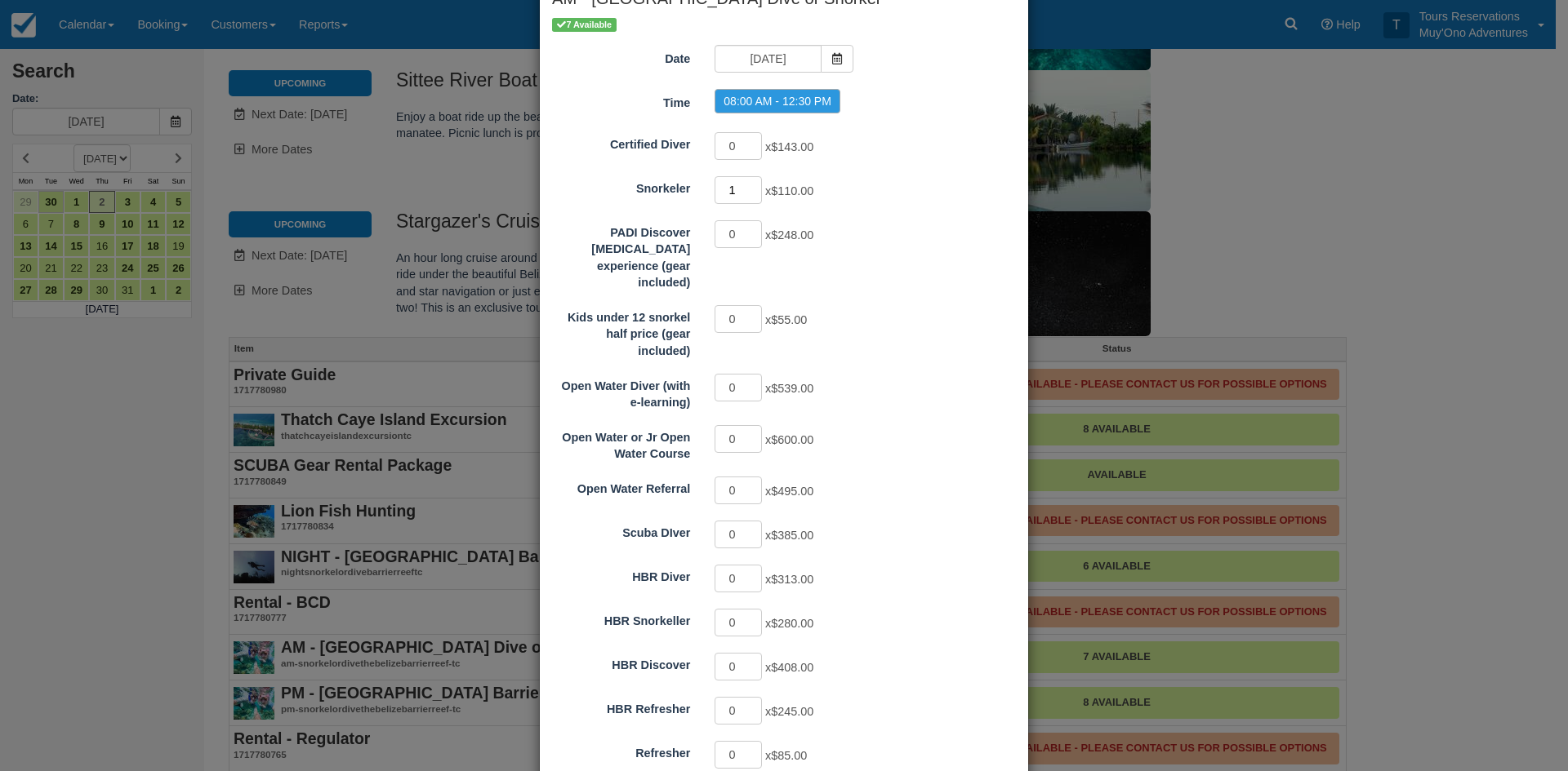
scroll to position [245, 0]
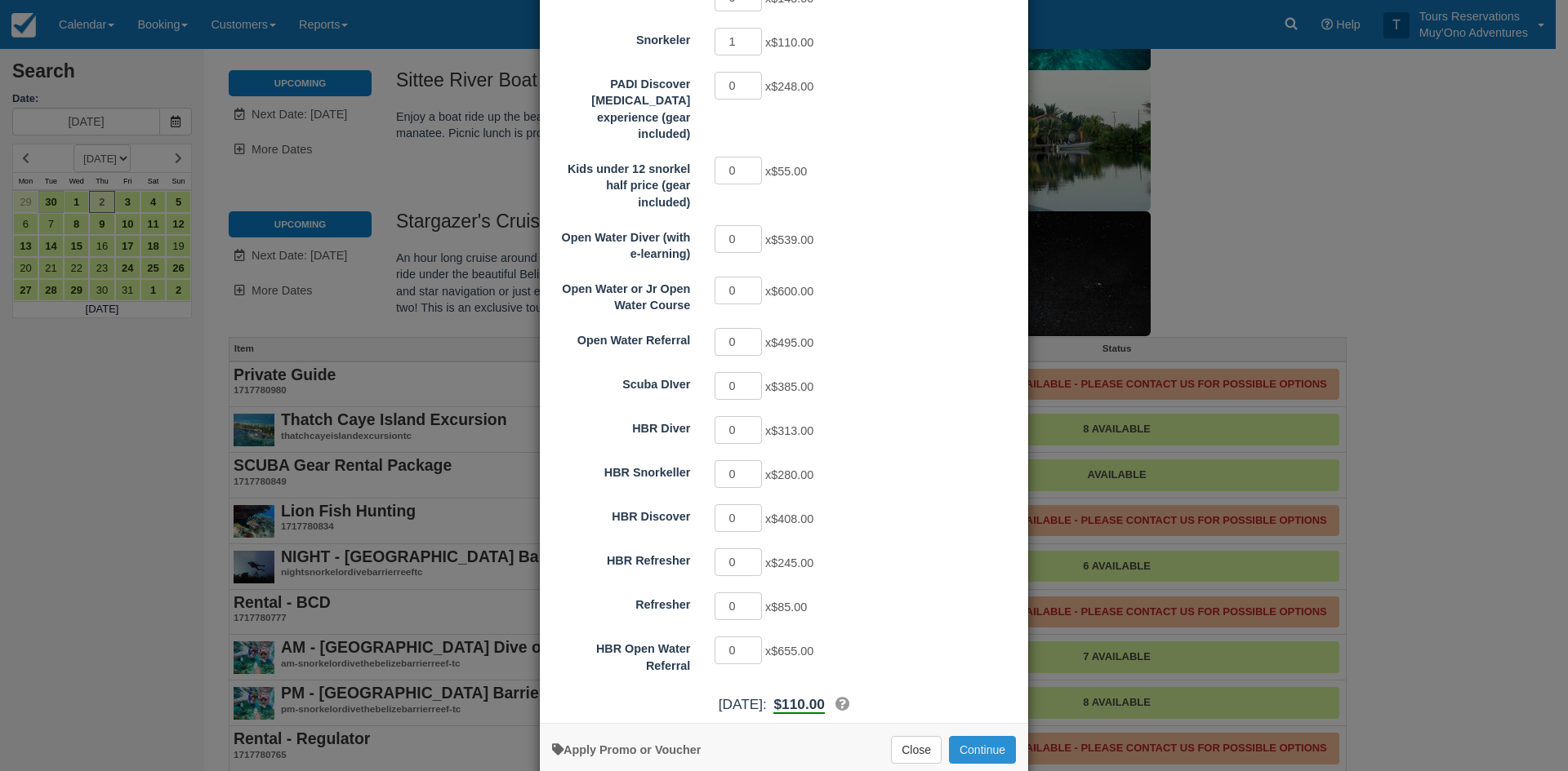
click at [970, 736] on button "Continue" at bounding box center [982, 750] width 67 height 27
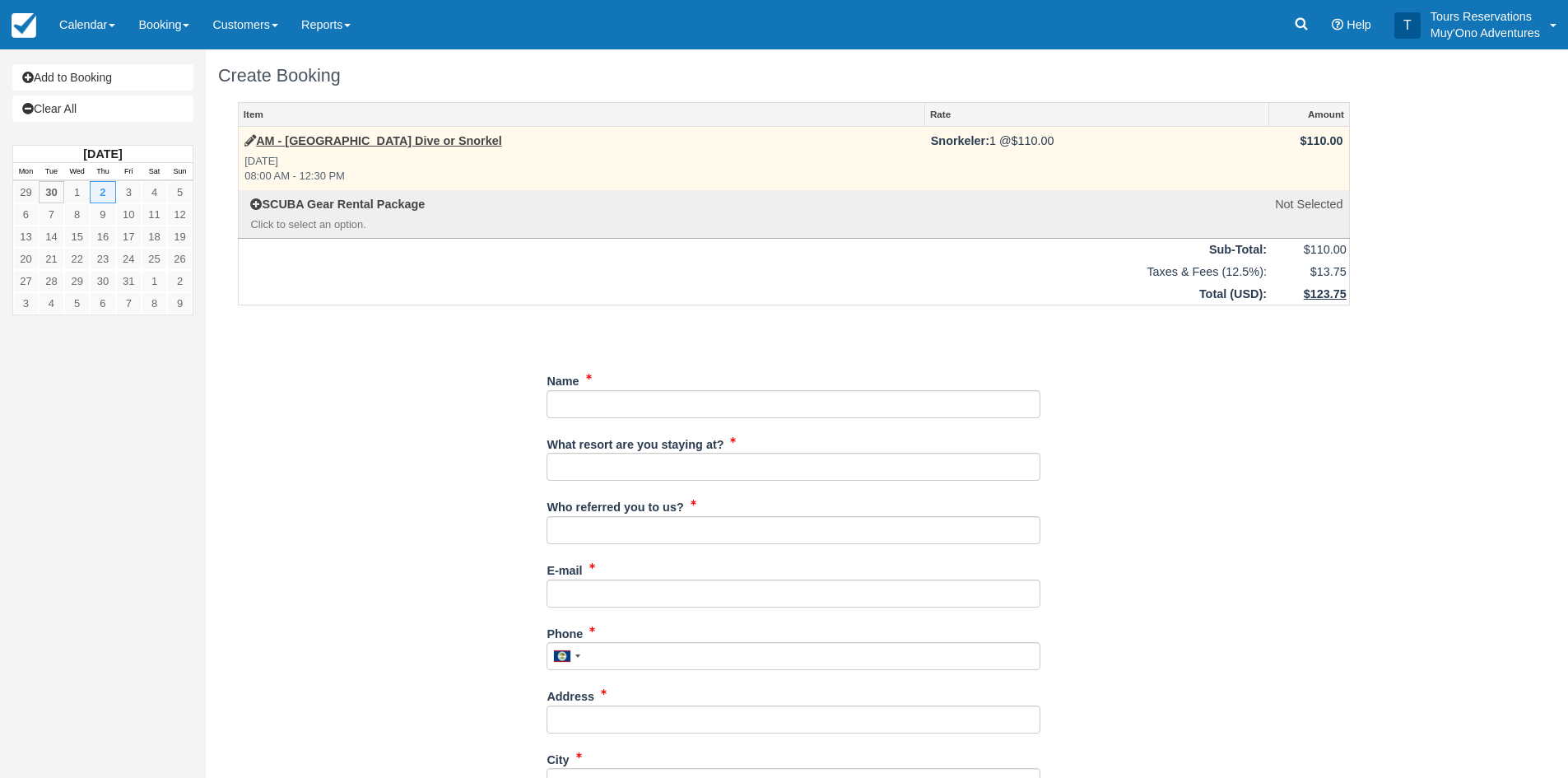
click at [332, 152] on td "AM - [GEOGRAPHIC_DATA] Dive or Snorkel [DATE] 08:00 AM - 12:30 PM" at bounding box center [582, 158] width 686 height 64
click at [342, 132] on td "AM - [GEOGRAPHIC_DATA] Dive or Snorkel [DATE] 08:00 AM - 12:30 PM" at bounding box center [582, 158] width 686 height 64
click at [342, 134] on label "AM - [GEOGRAPHIC_DATA] Dive or Snorkel" at bounding box center [374, 141] width 258 height 17
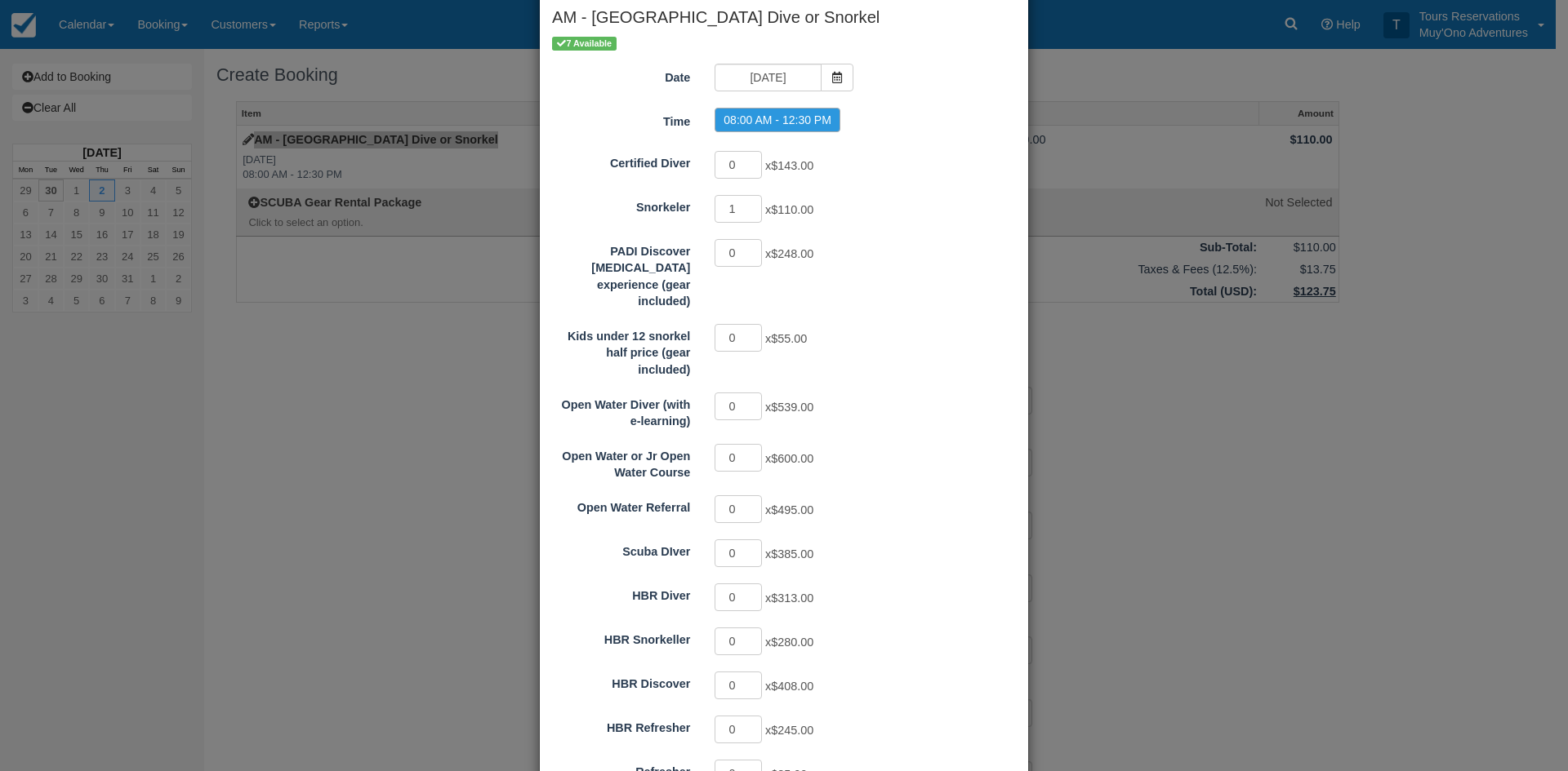
scroll to position [258, 0]
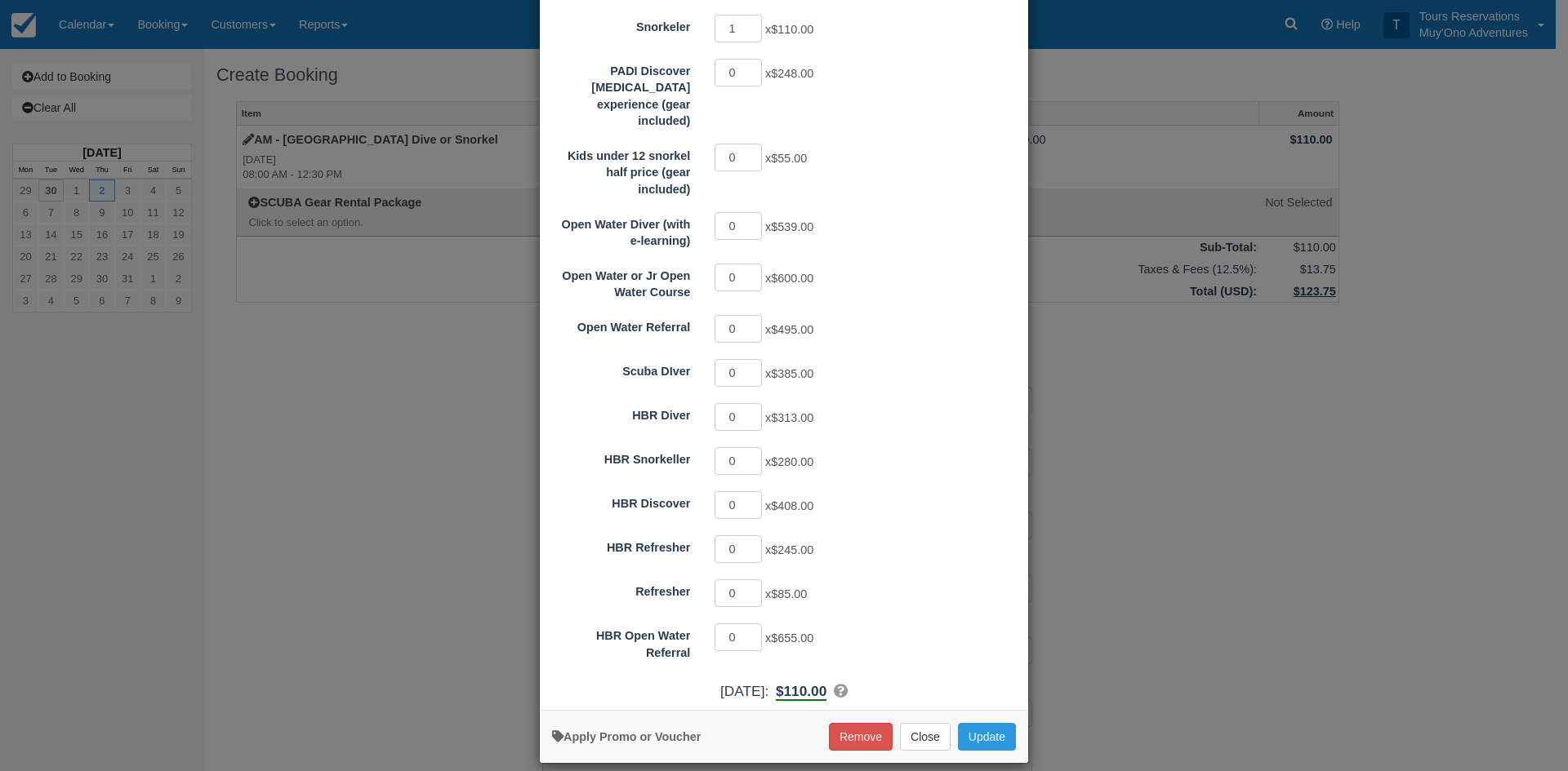
click at [821, 719] on div "More information Apply Promo or Voucher Remove Close Update Searching..." at bounding box center [783, 736] width 488 height 53
click at [851, 724] on button "Remove" at bounding box center [861, 737] width 64 height 27
